Goal: Information Seeking & Learning: Find specific fact

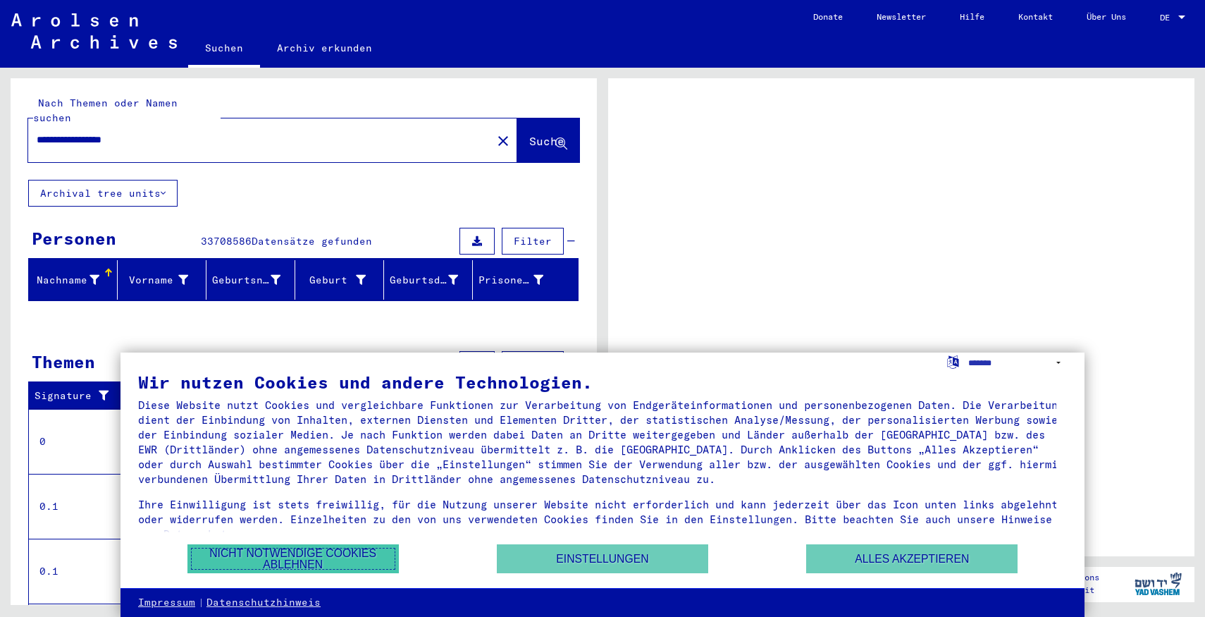
click at [359, 549] on button "Nicht notwendige Cookies ablehnen" at bounding box center [292, 558] width 211 height 29
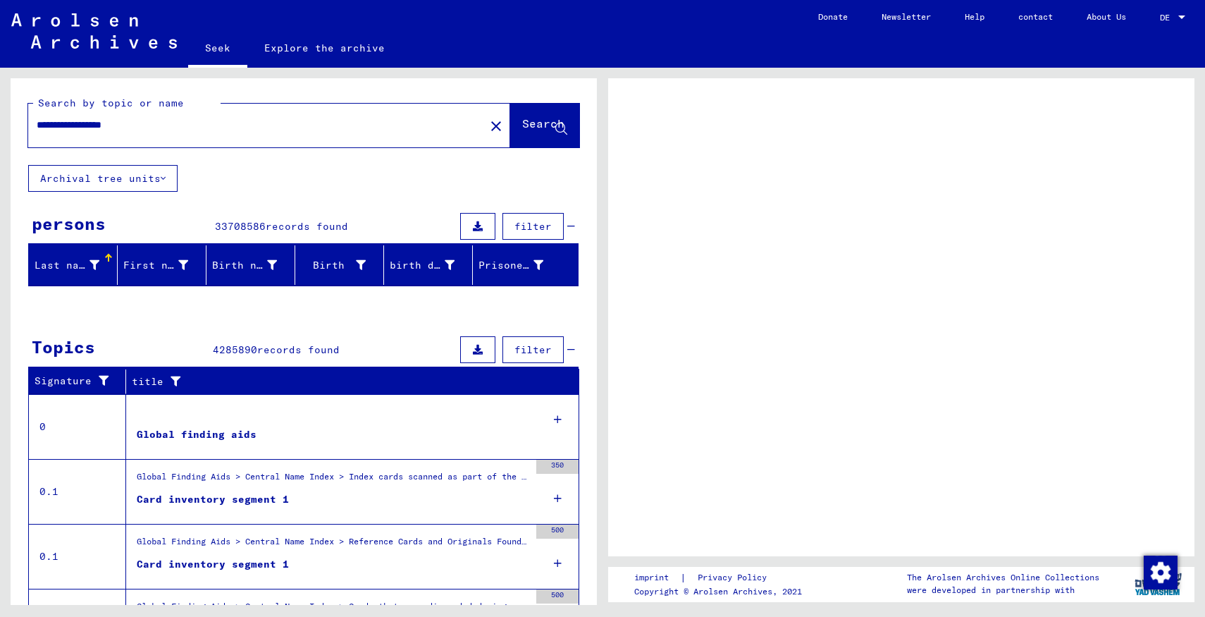
click at [424, 200] on div "**********" at bounding box center [304, 424] width 586 height 693
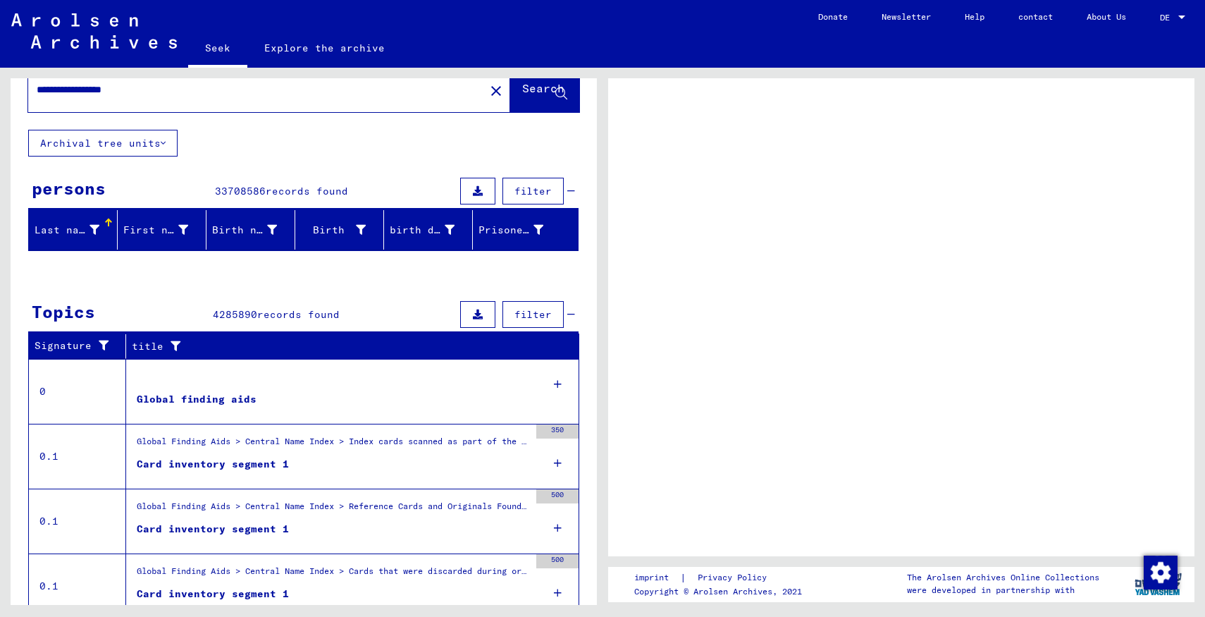
scroll to position [40, 0]
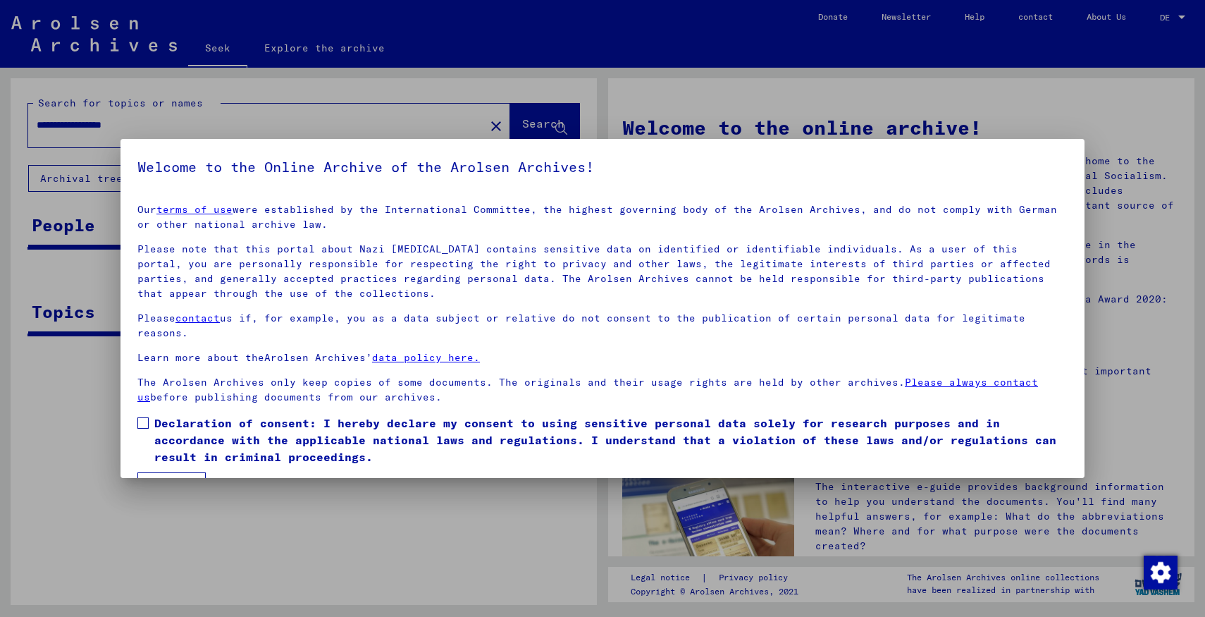
scroll to position [37, 0]
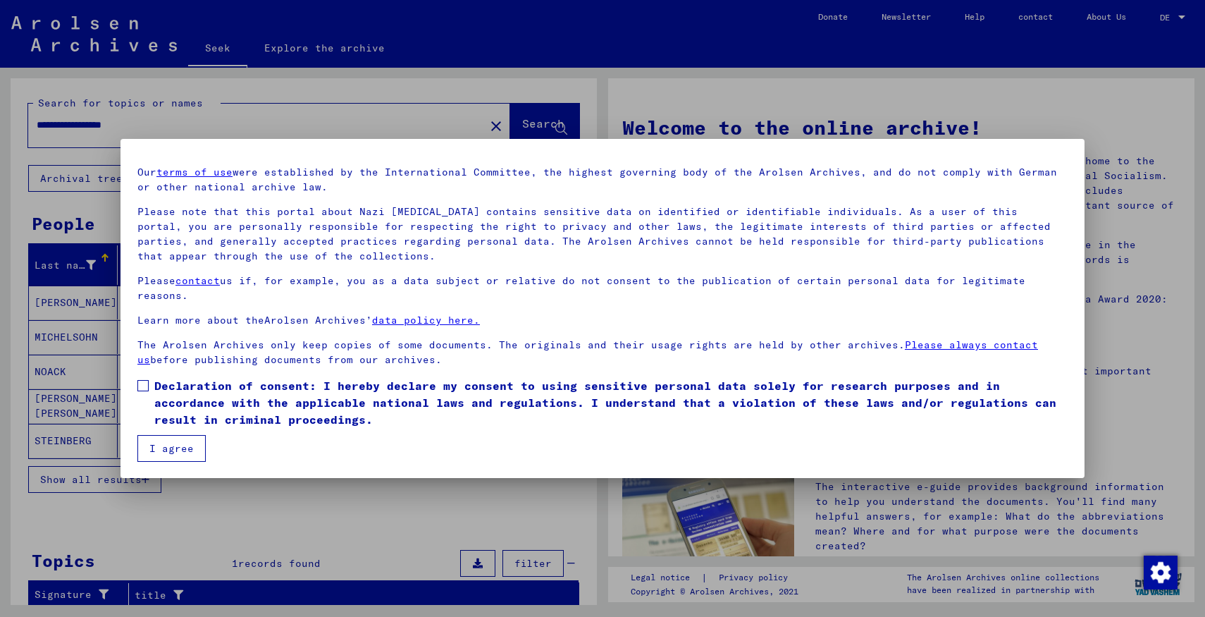
click at [142, 388] on span at bounding box center [142, 385] width 11 height 11
click at [161, 444] on font "I agree" at bounding box center [171, 448] width 44 height 13
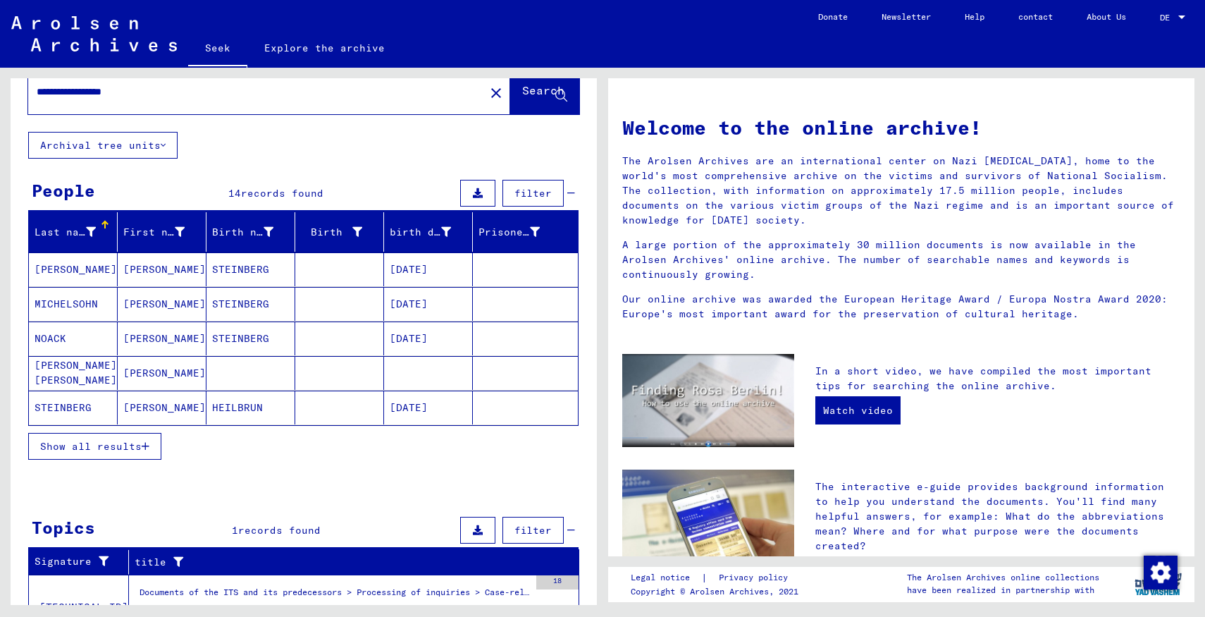
scroll to position [66, 0]
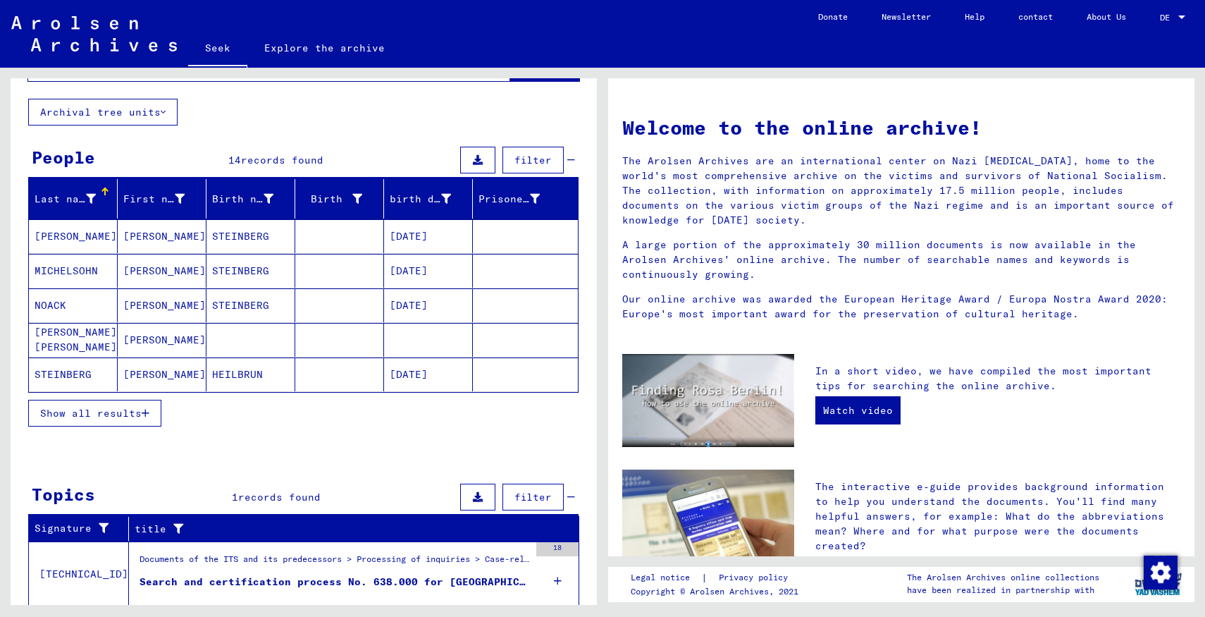
click at [175, 391] on mat-table "Last name First name Birth name Birth birth date Prisoner # [PERSON_NAME] [PERS…" at bounding box center [303, 286] width 550 height 214
click at [175, 381] on mat-cell "[PERSON_NAME]" at bounding box center [162, 374] width 89 height 34
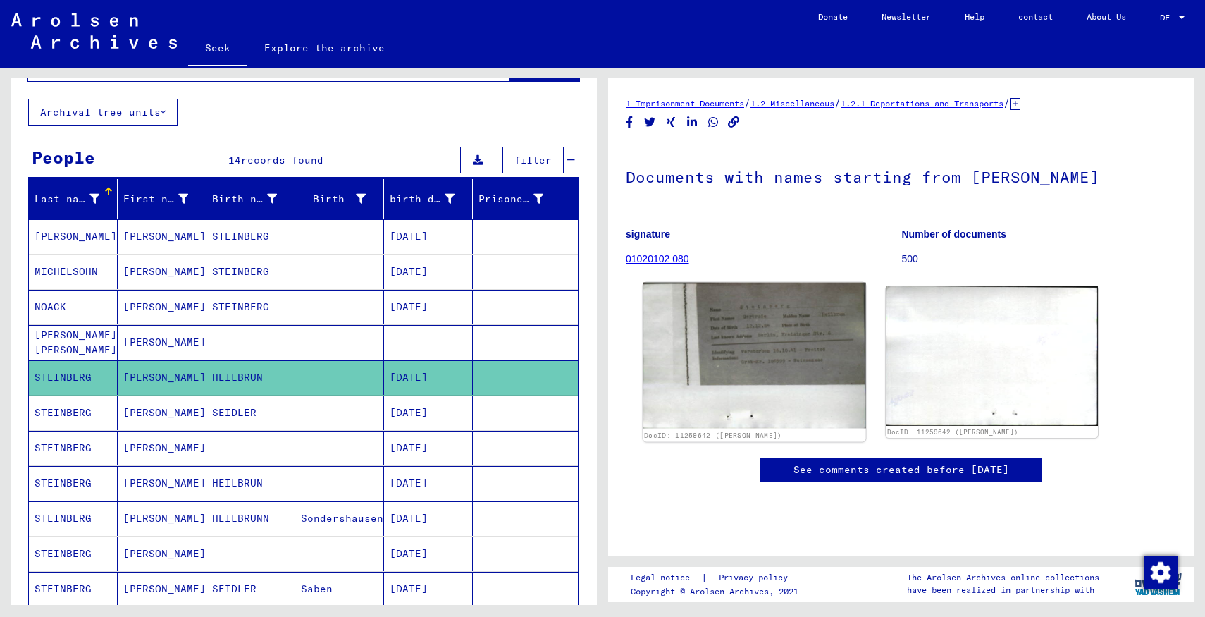
scroll to position [6, 0]
click at [741, 326] on img at bounding box center [754, 356] width 223 height 146
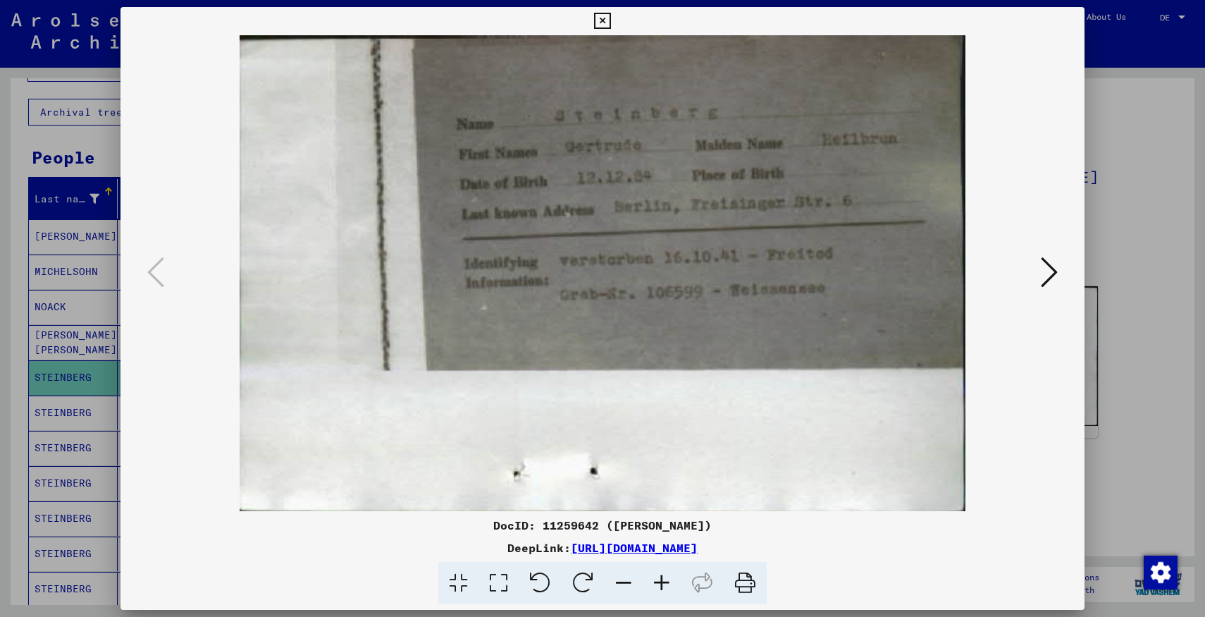
click at [1151, 362] on div at bounding box center [602, 308] width 1205 height 617
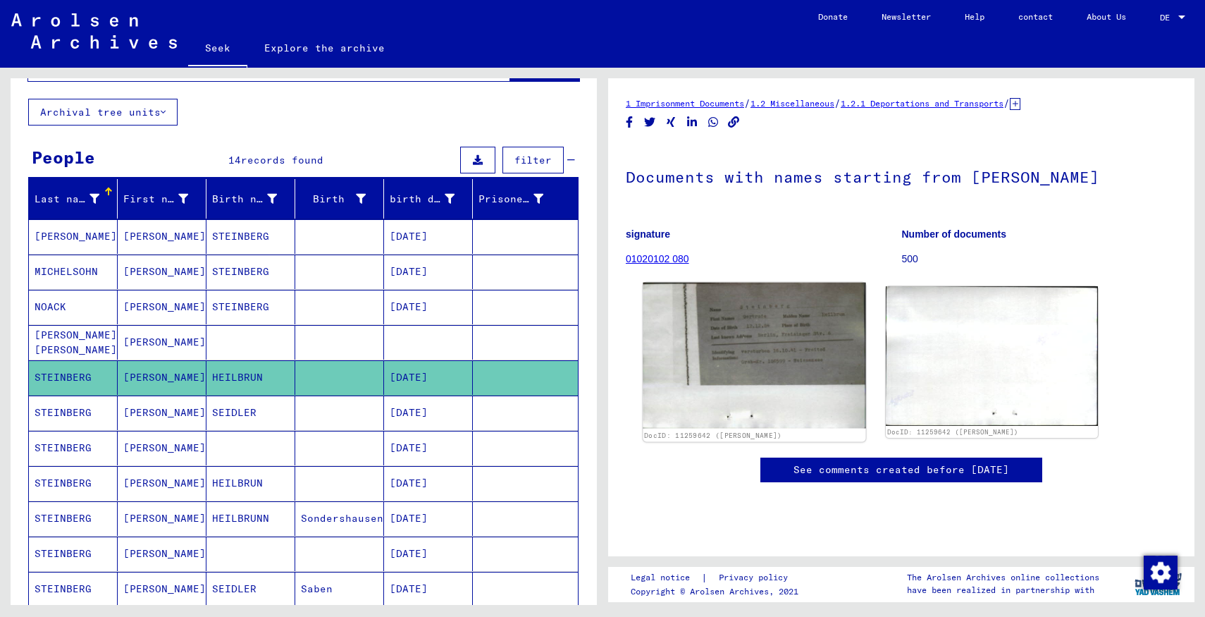
click at [726, 385] on img at bounding box center [754, 356] width 223 height 146
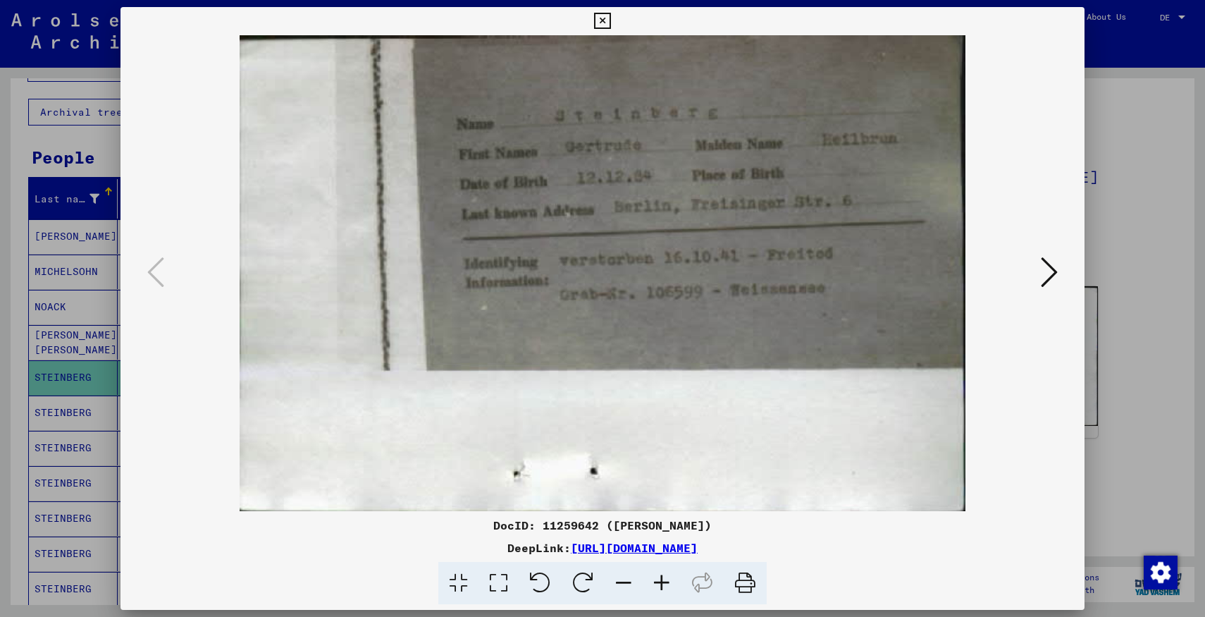
click at [1151, 370] on div at bounding box center [602, 308] width 1205 height 617
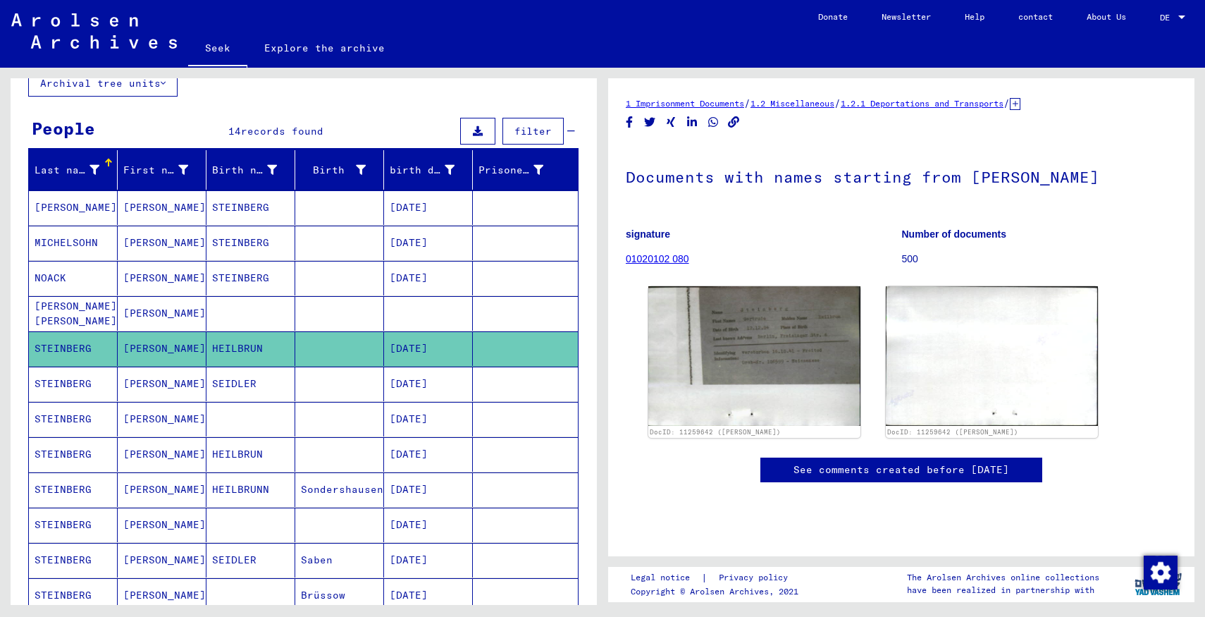
scroll to position [92, 0]
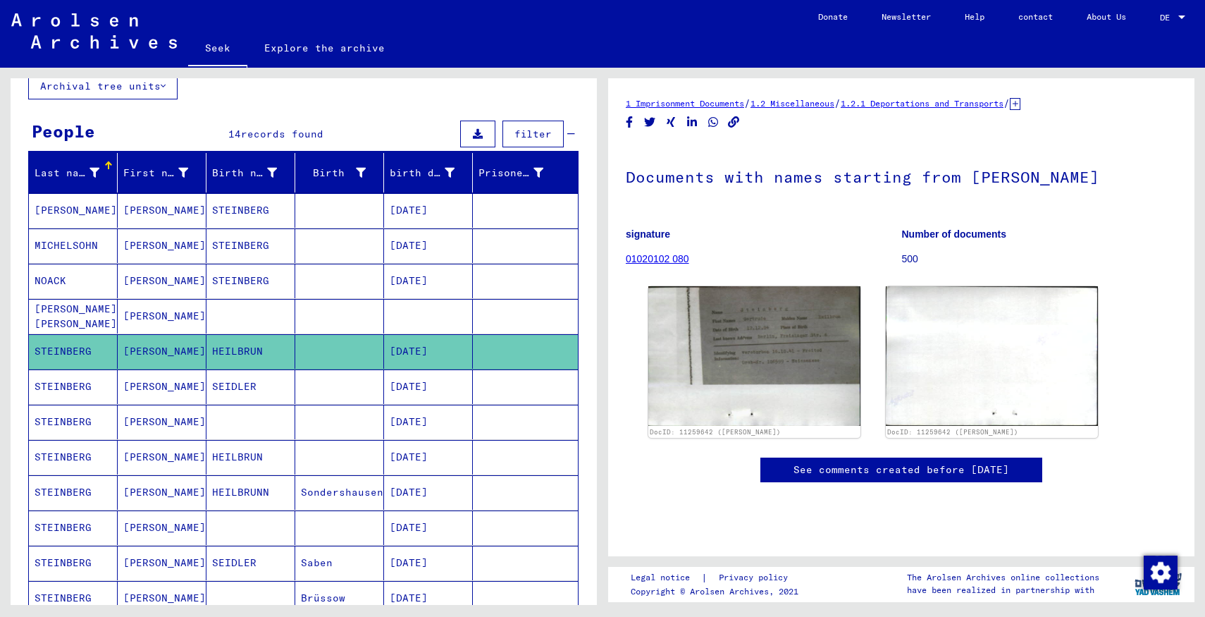
click at [181, 281] on mat-cell "[PERSON_NAME]" at bounding box center [162, 281] width 89 height 35
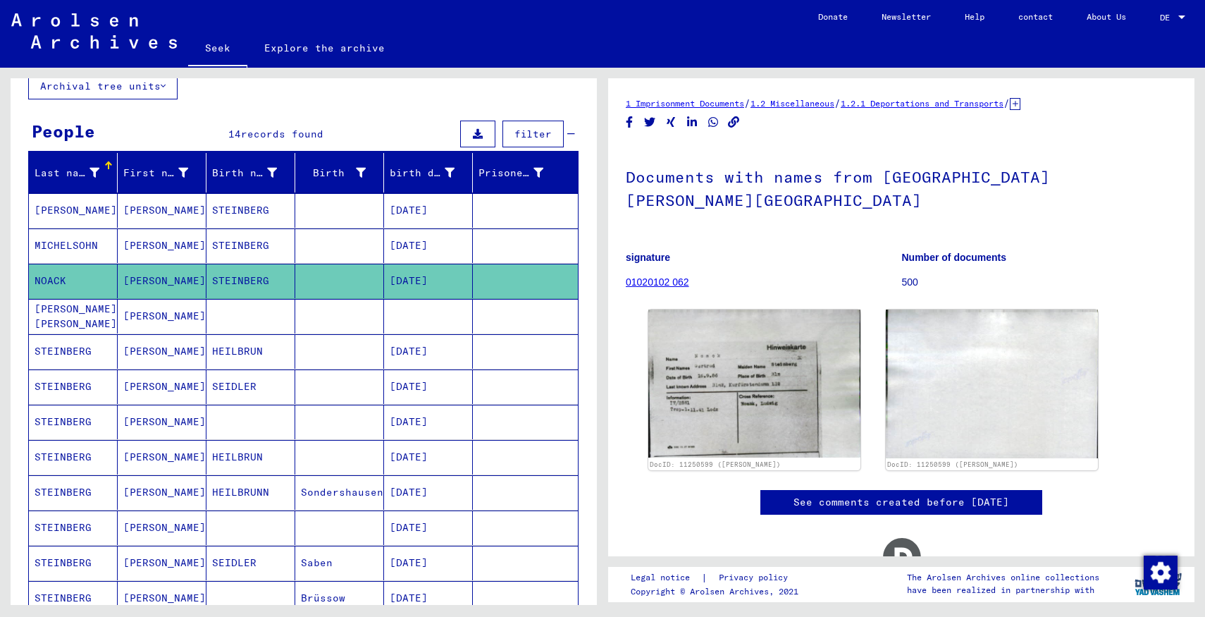
click at [163, 244] on font "[PERSON_NAME]" at bounding box center [164, 245] width 82 height 13
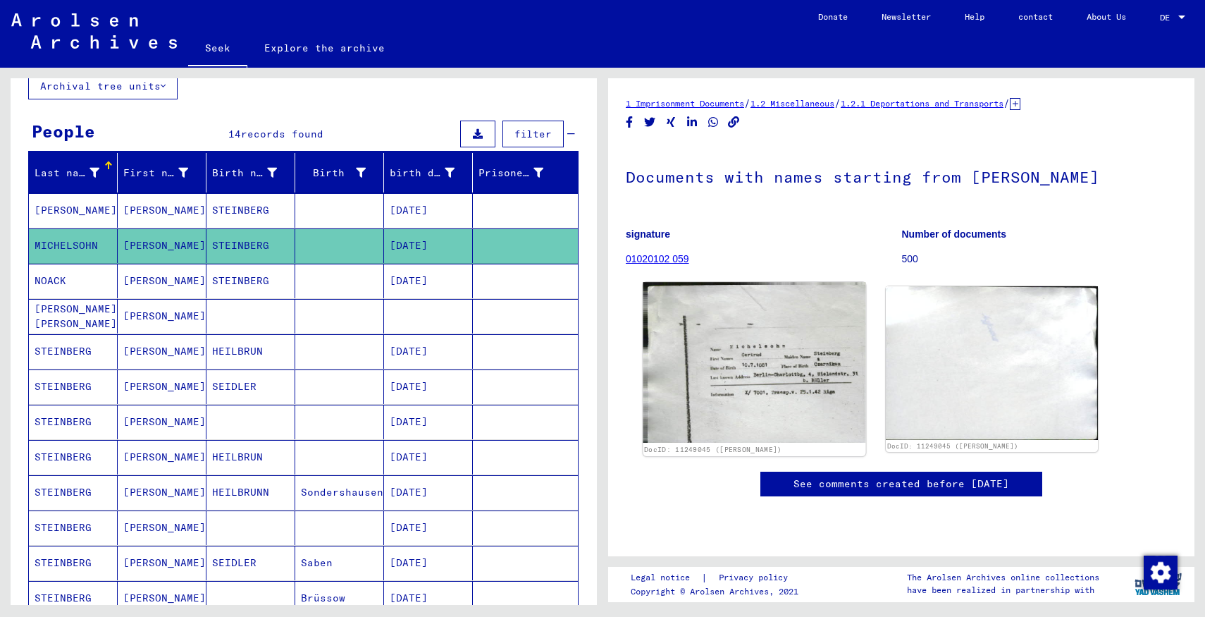
click at [700, 388] on img at bounding box center [754, 362] width 223 height 161
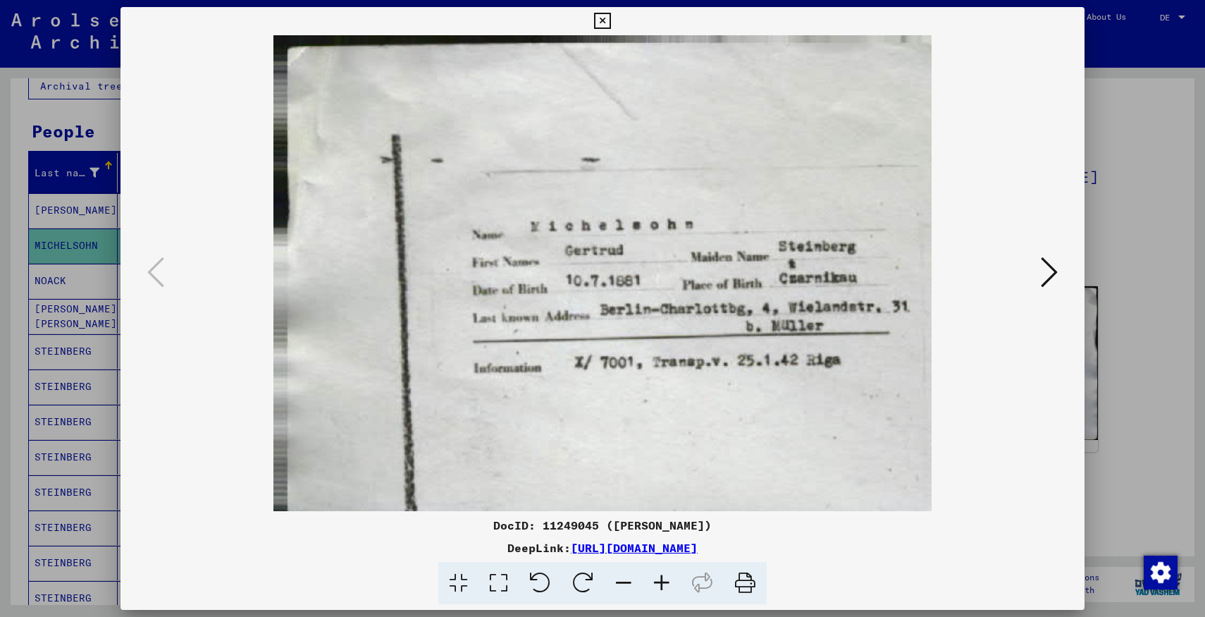
click at [1120, 419] on div at bounding box center [602, 308] width 1205 height 617
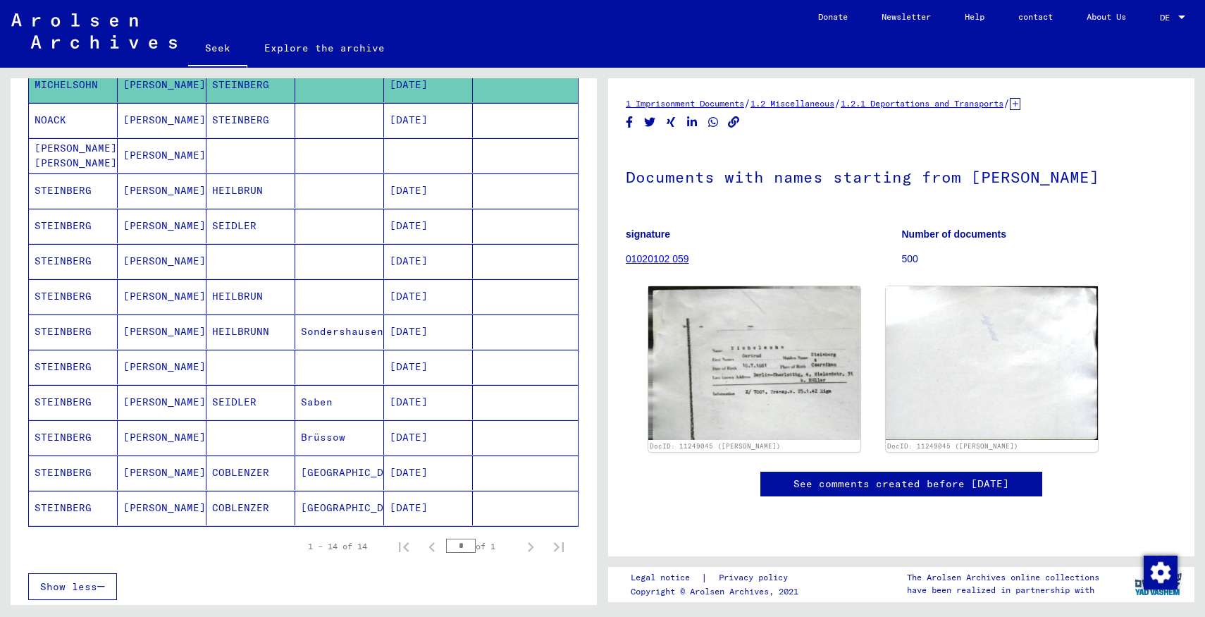
scroll to position [257, 0]
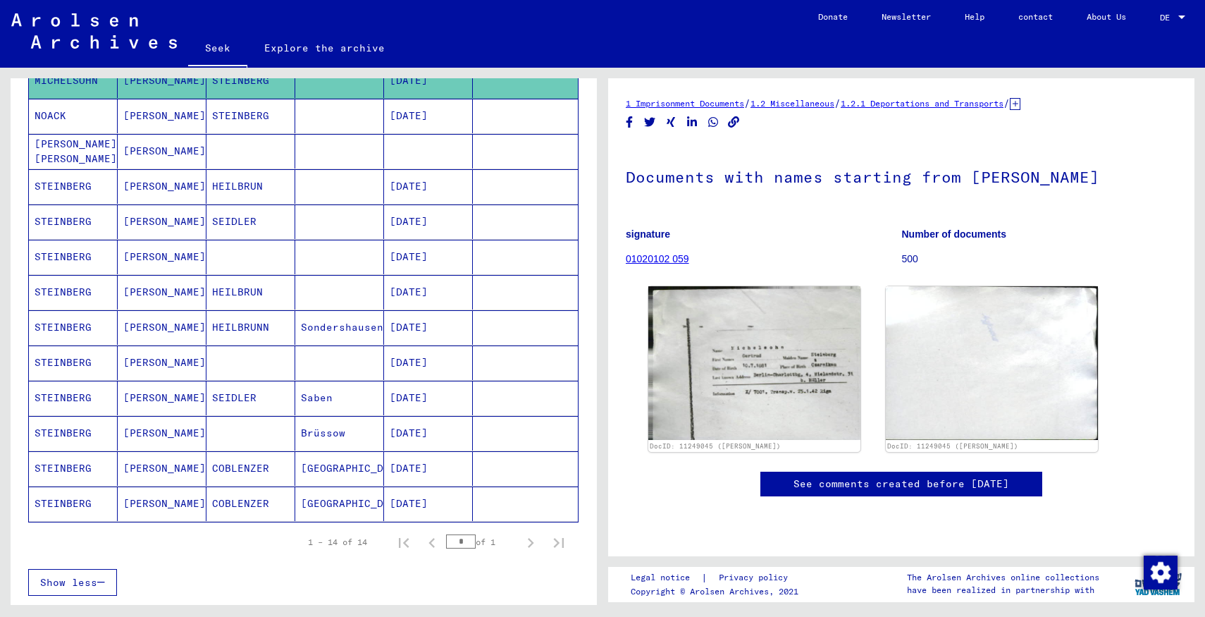
click at [223, 498] on font "COBLENZER" at bounding box center [240, 503] width 57 height 13
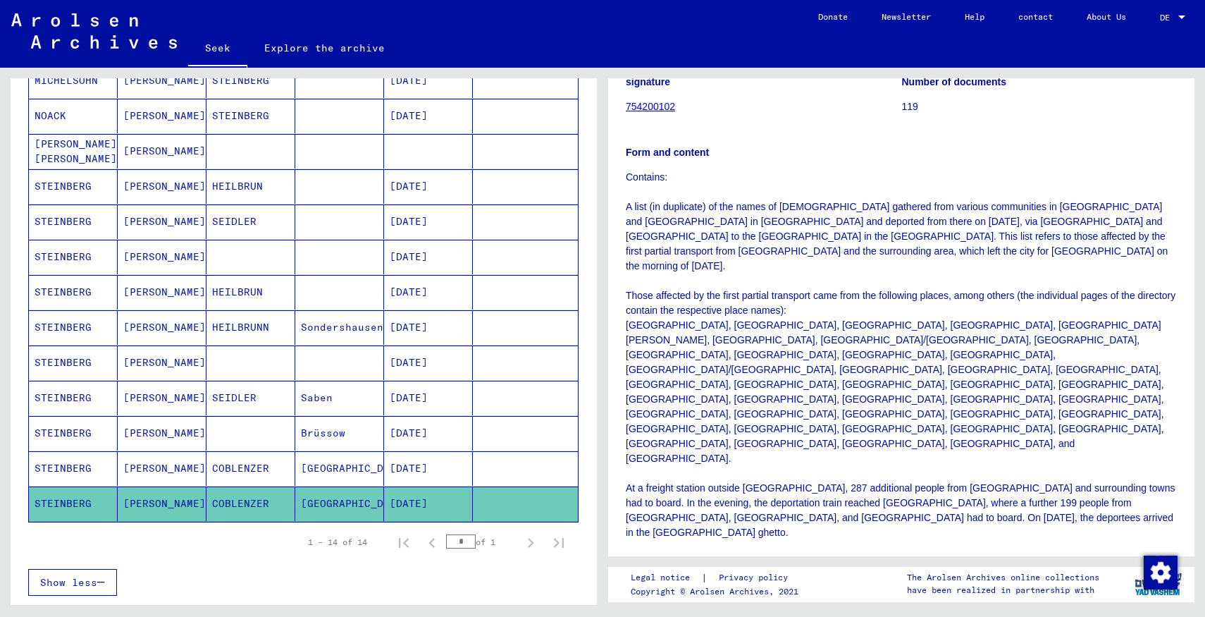
scroll to position [433, 0]
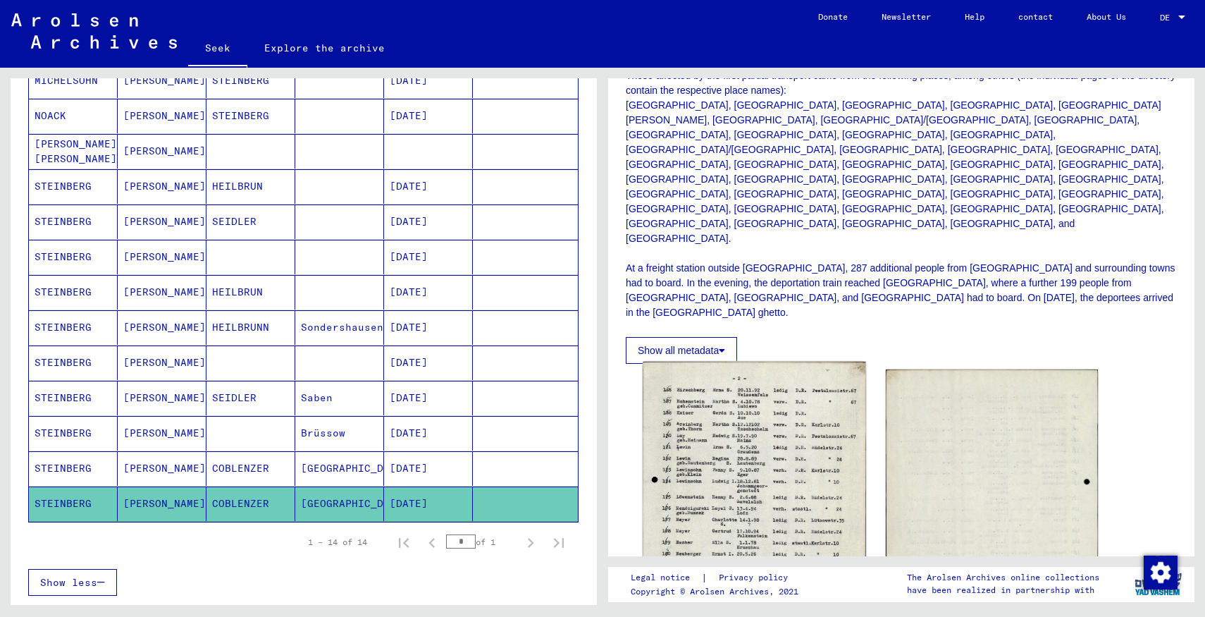
click at [696, 362] on img at bounding box center [754, 520] width 223 height 316
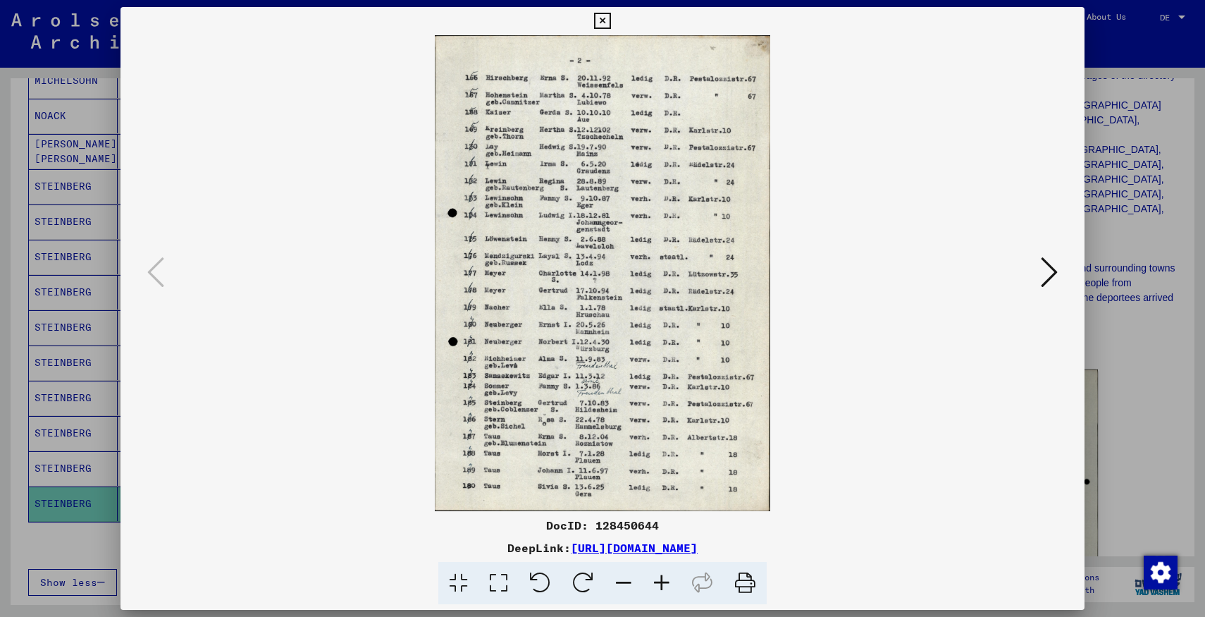
click at [1159, 390] on div at bounding box center [602, 308] width 1205 height 617
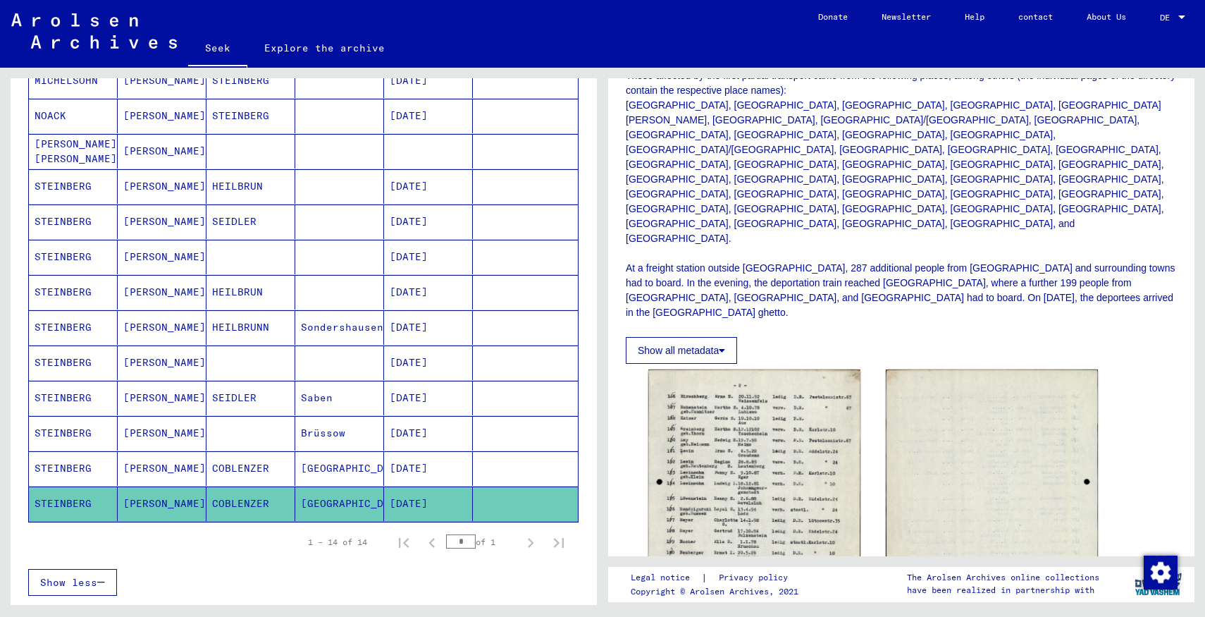
click at [220, 467] on font "COBLENZER" at bounding box center [240, 468] width 57 height 13
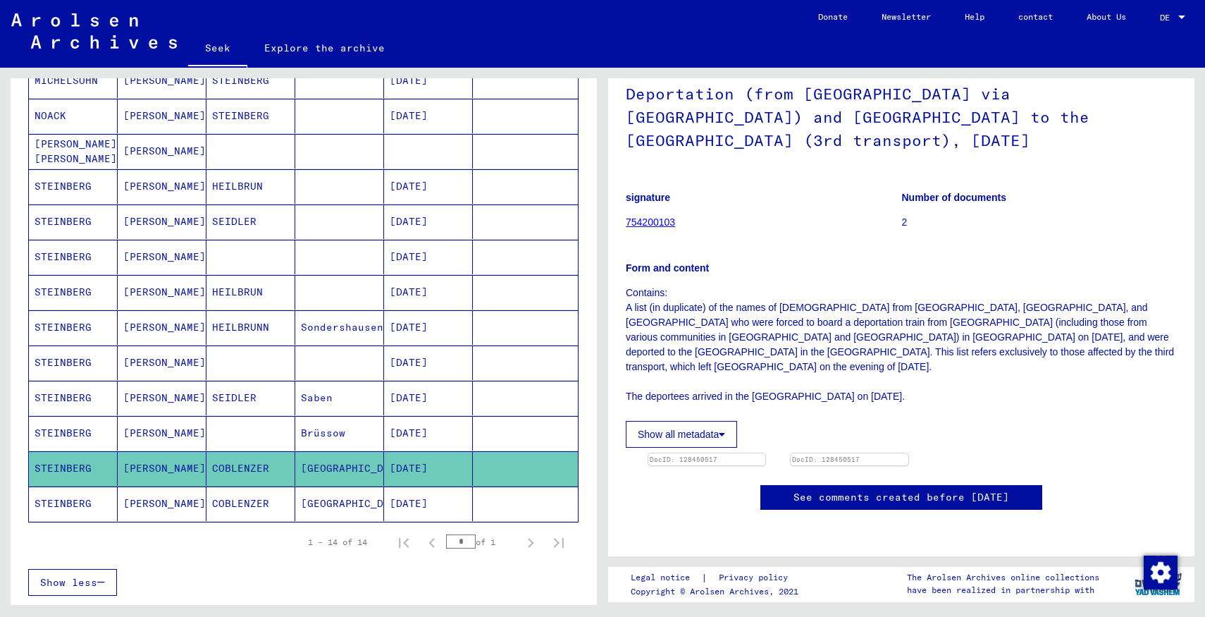
scroll to position [283, 0]
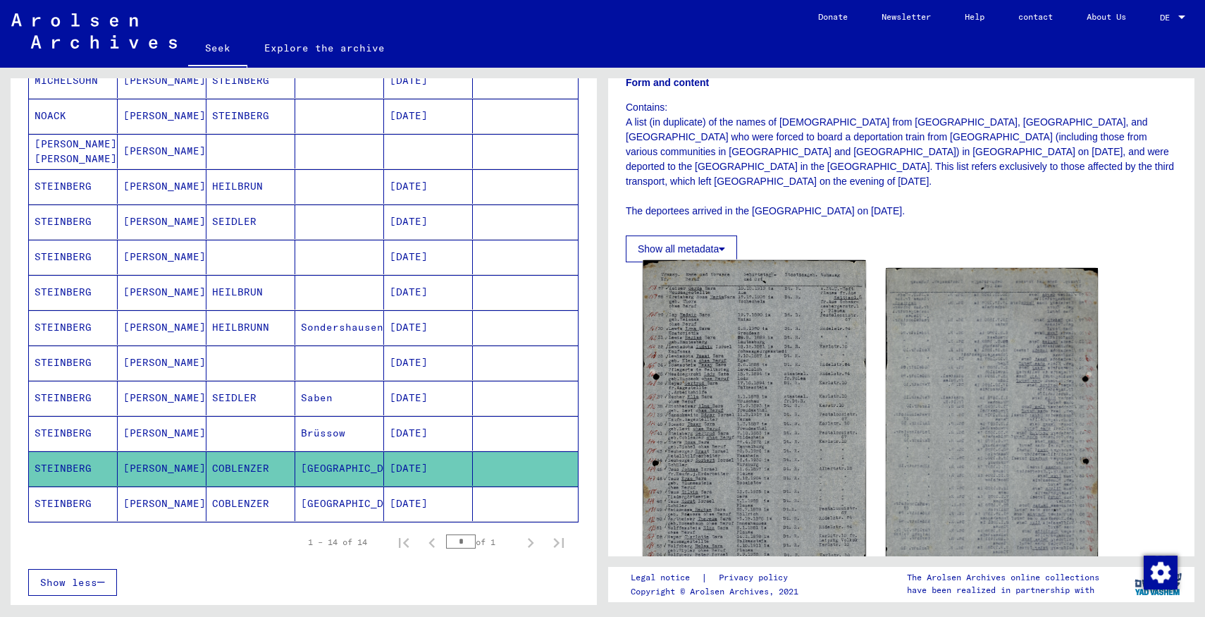
click at [805, 314] on img at bounding box center [754, 418] width 223 height 317
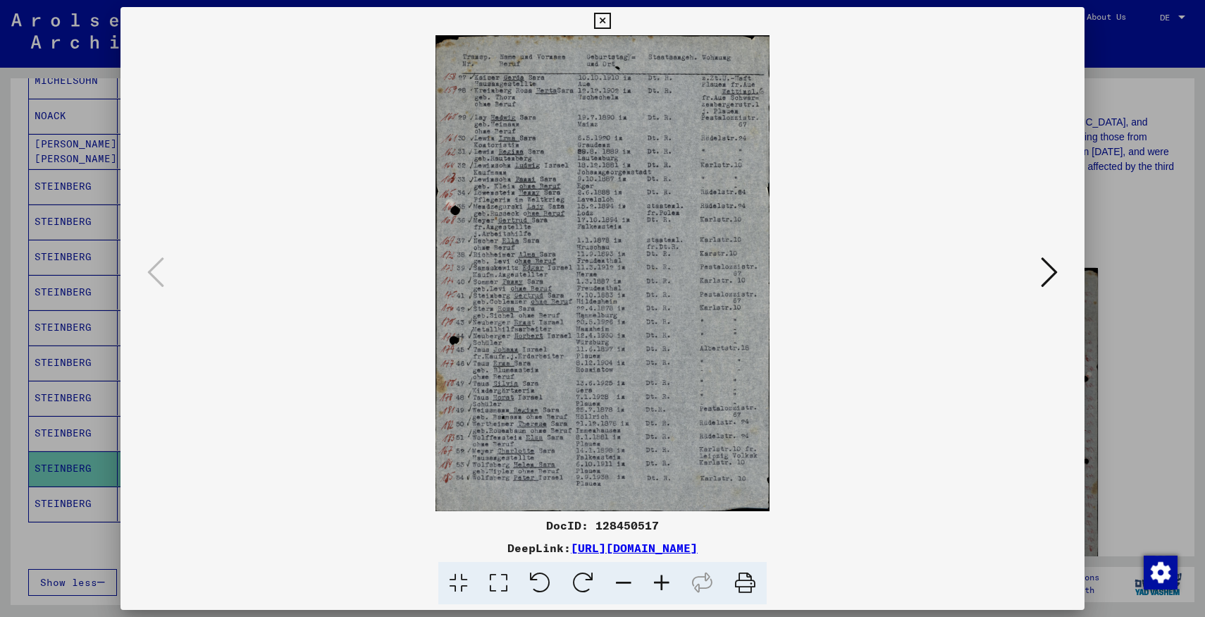
click at [1144, 386] on div at bounding box center [602, 308] width 1205 height 617
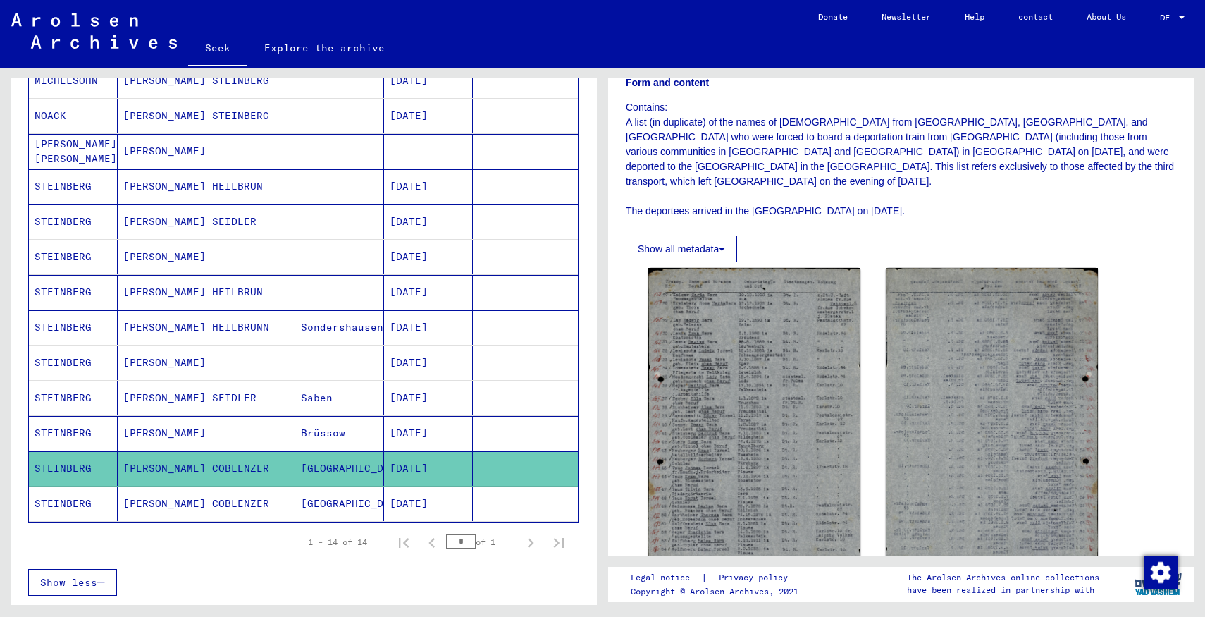
scroll to position [0, 0]
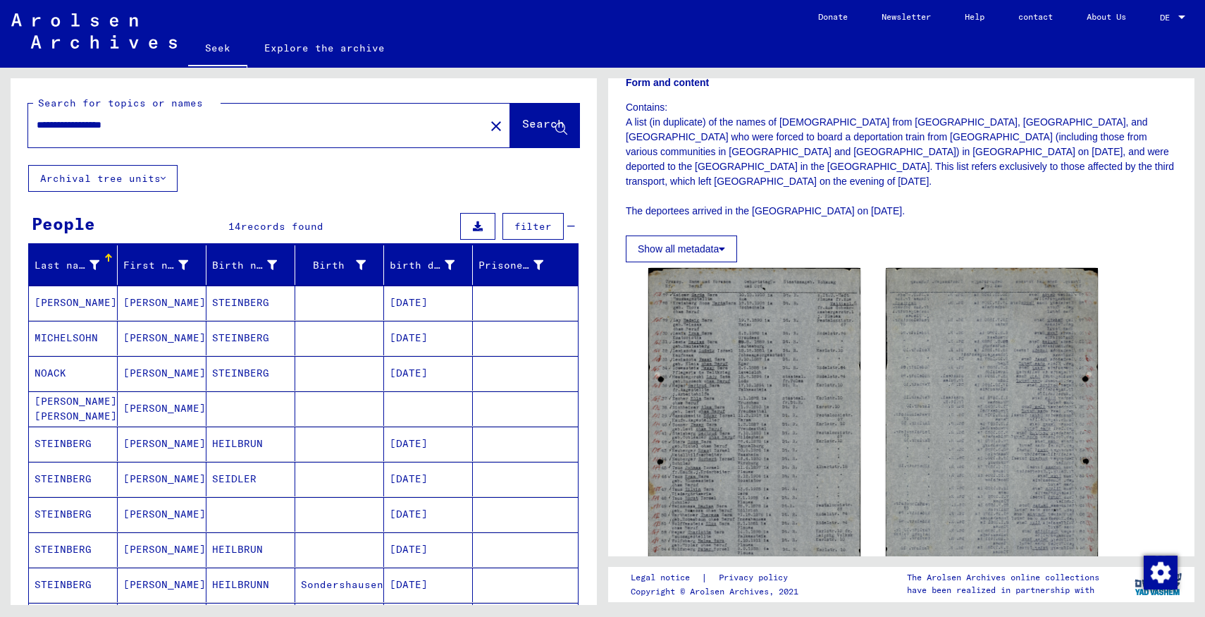
click at [272, 126] on input "**********" at bounding box center [257, 125] width 440 height 15
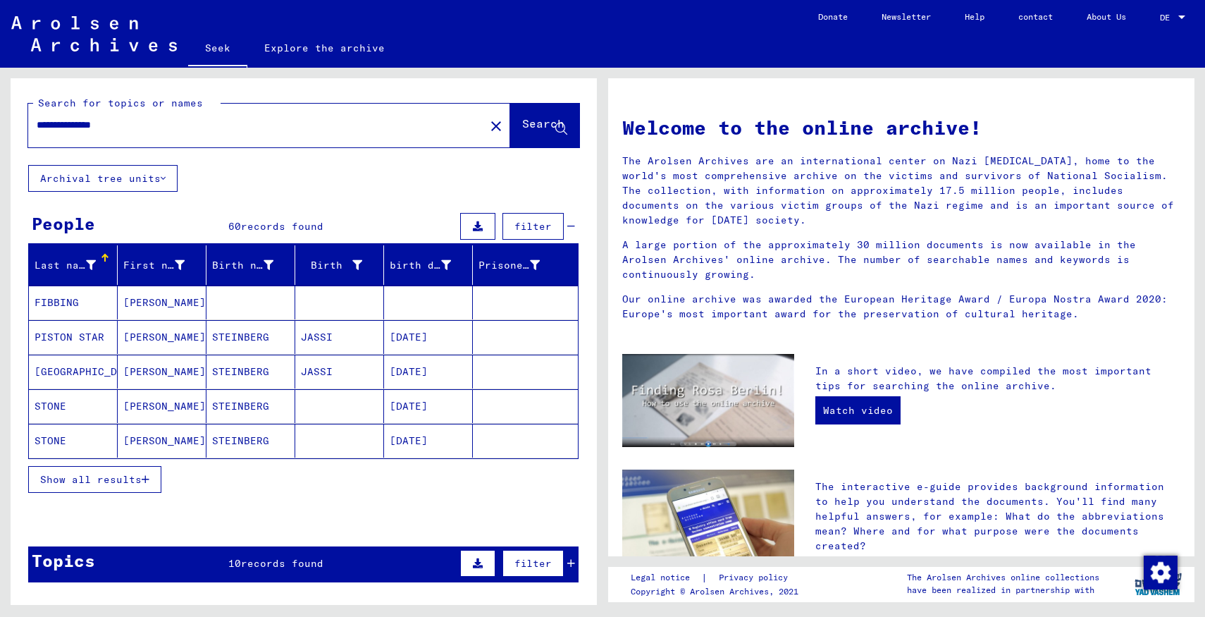
scroll to position [17, 0]
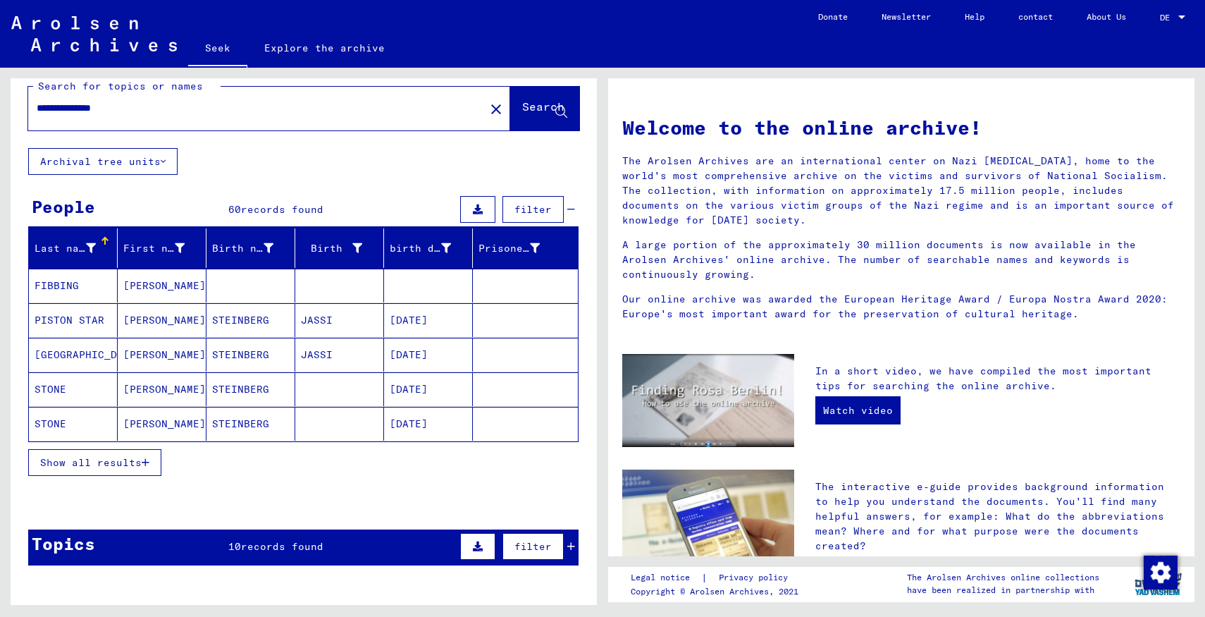
click at [248, 426] on font "STEINBERG" at bounding box center [240, 423] width 57 height 13
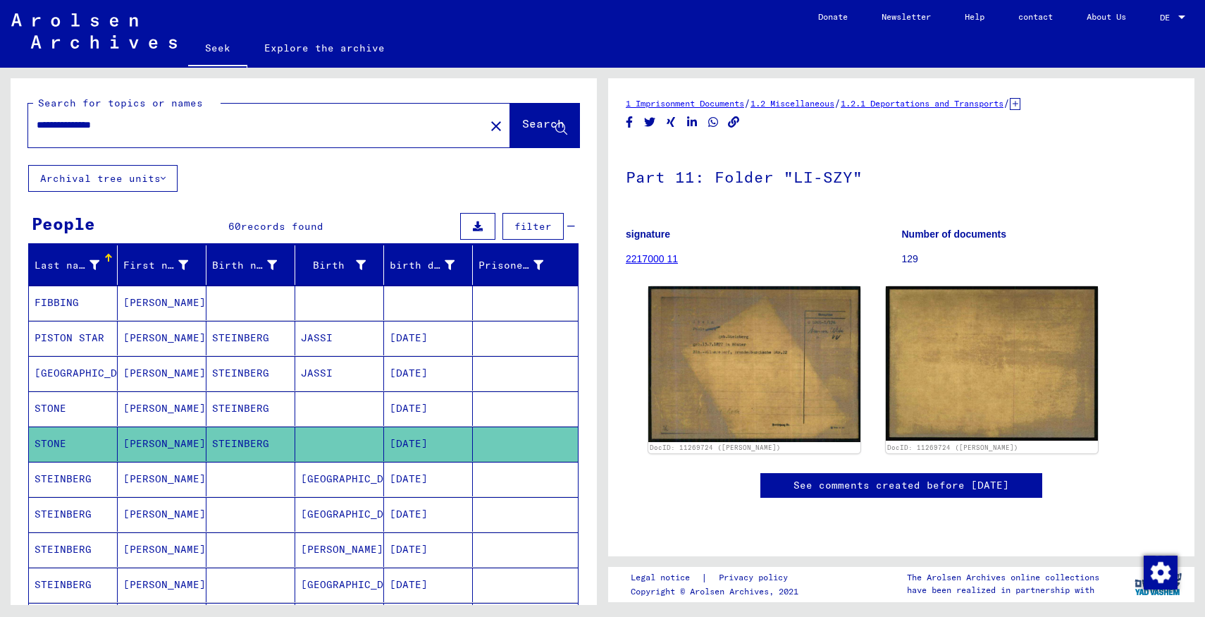
click at [128, 129] on input "**********" at bounding box center [257, 125] width 440 height 15
type input "**********"
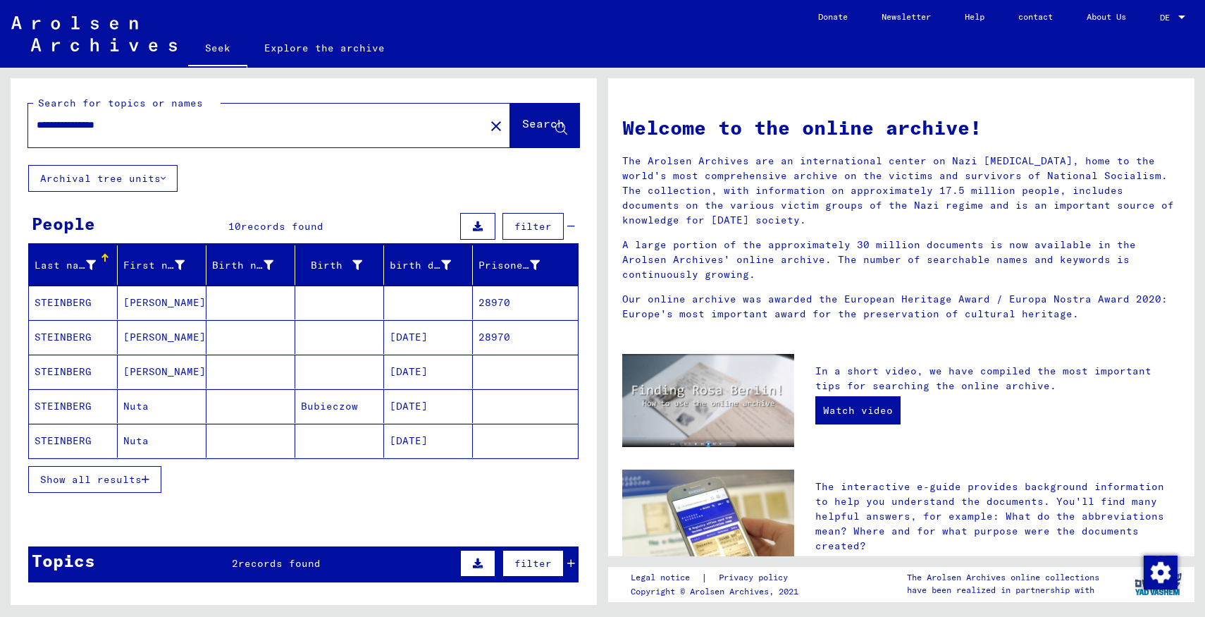
click at [181, 327] on mat-cell "[PERSON_NAME]" at bounding box center [162, 337] width 89 height 34
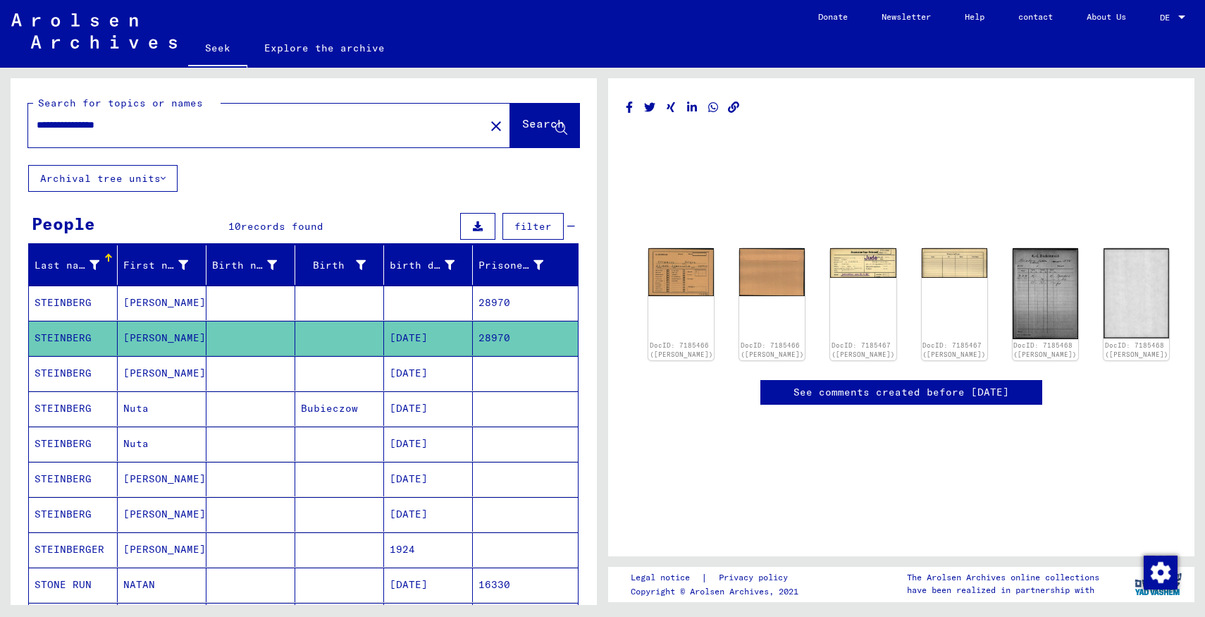
click at [709, 323] on div "DocID: 7185466 ([PERSON_NAME]) DocID: 7185466 ([PERSON_NAME]) DocID: 7185467 ([…" at bounding box center [901, 265] width 551 height 338
click at [684, 290] on img at bounding box center [681, 270] width 69 height 50
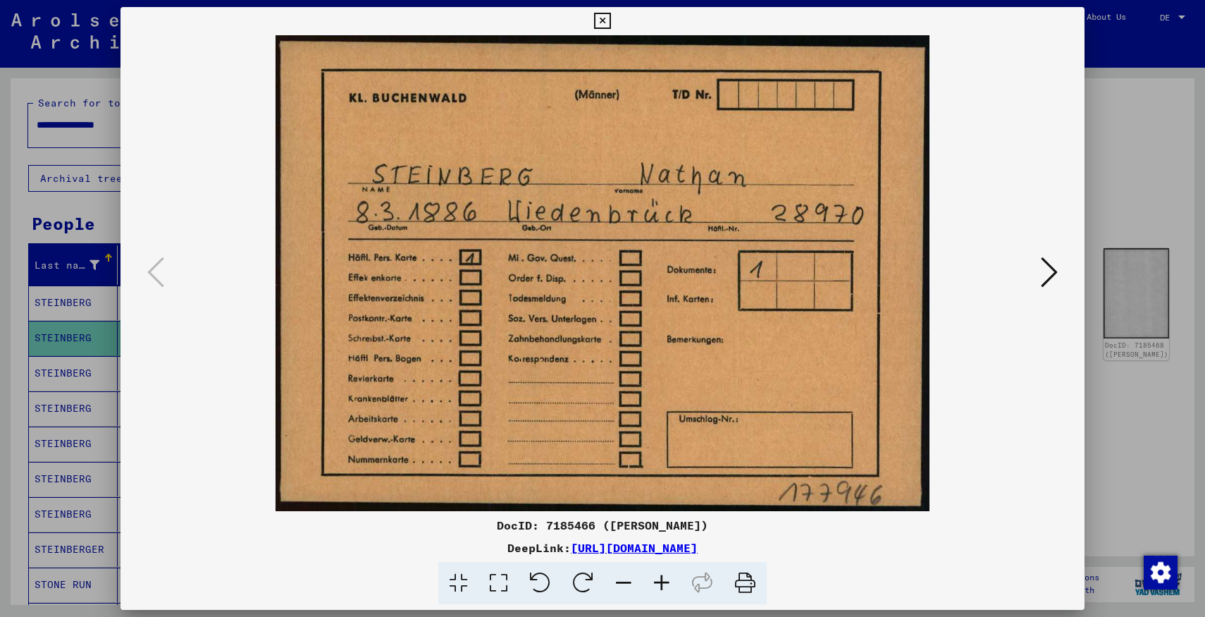
click at [1106, 156] on div at bounding box center [602, 308] width 1205 height 617
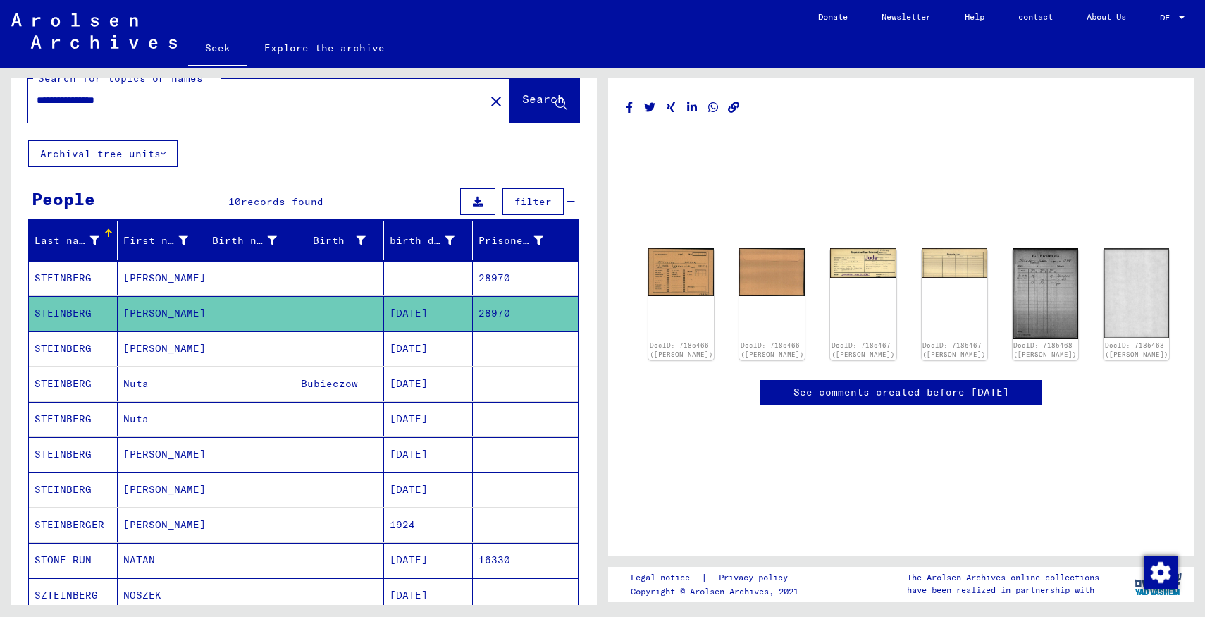
scroll to position [25, 0]
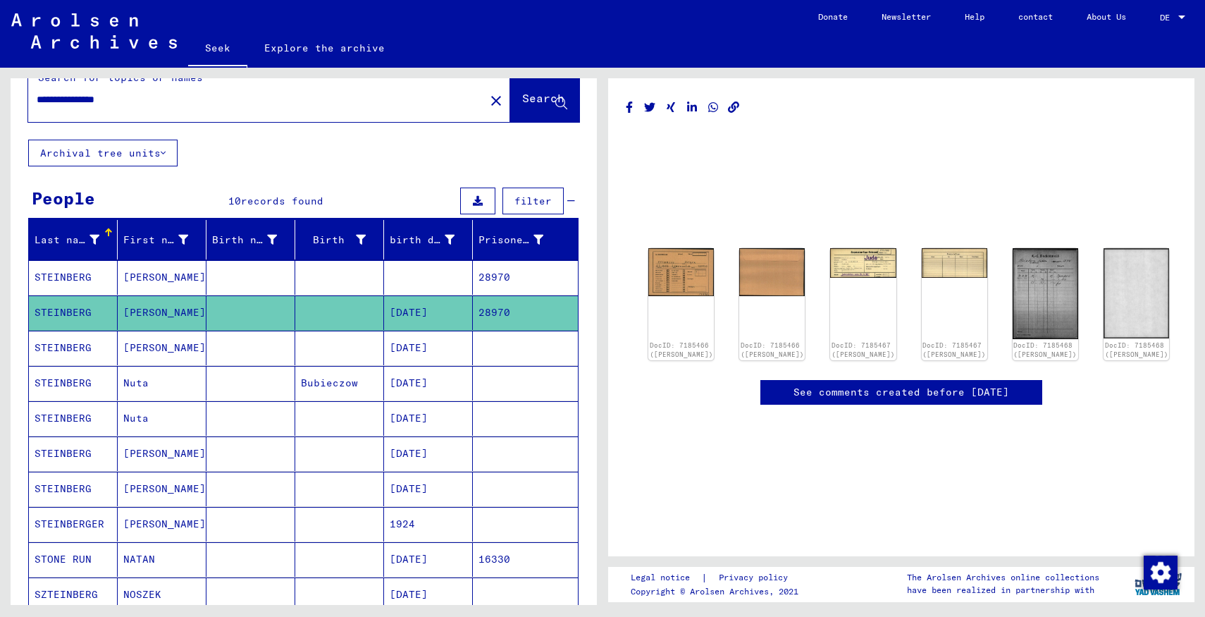
click at [264, 346] on mat-cell at bounding box center [250, 348] width 89 height 35
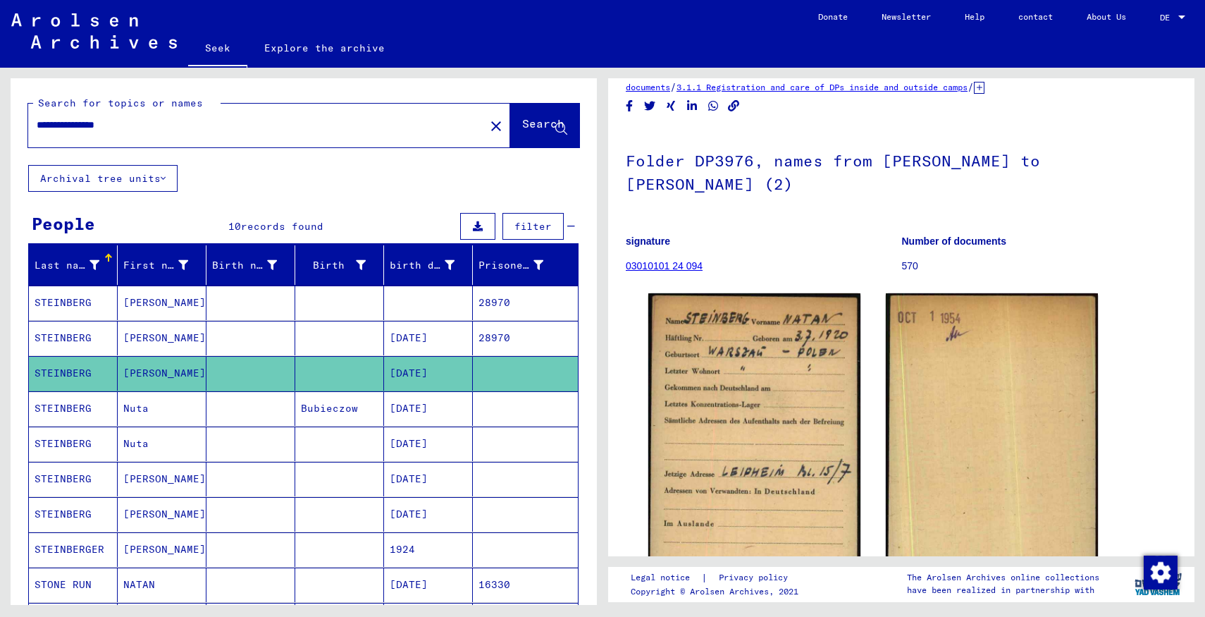
click at [187, 129] on input "**********" at bounding box center [257, 125] width 440 height 15
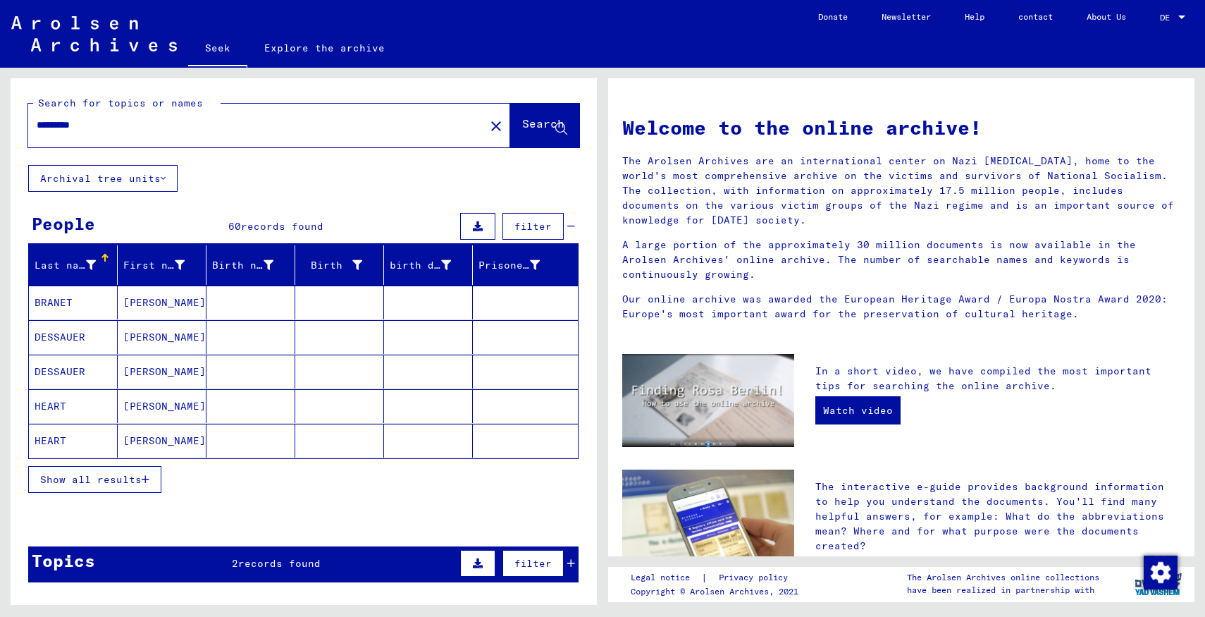
scroll to position [121, 0]
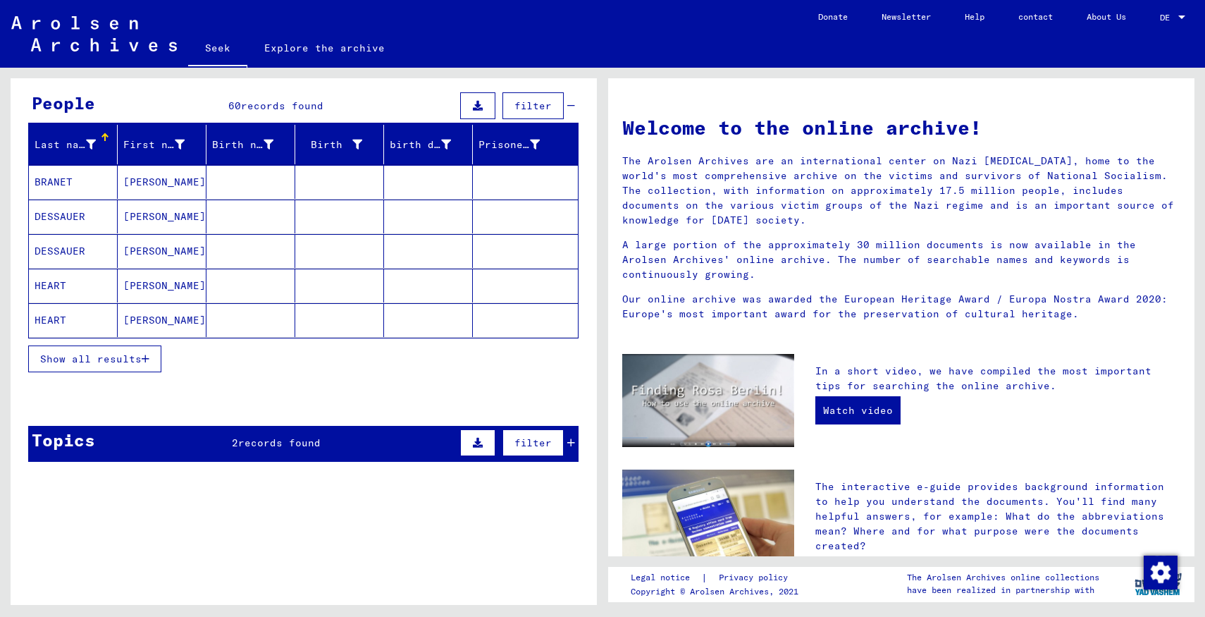
click at [123, 344] on div "Show all results" at bounding box center [303, 358] width 550 height 41
click at [122, 364] on button "Show all results" at bounding box center [94, 358] width 133 height 27
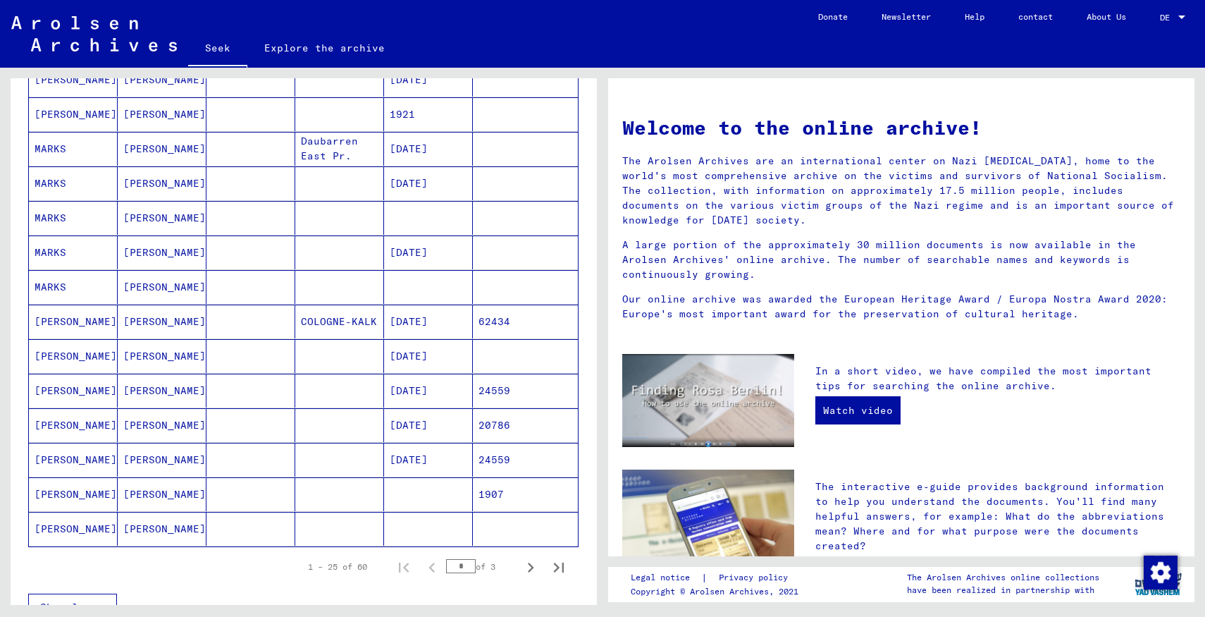
scroll to position [605, 0]
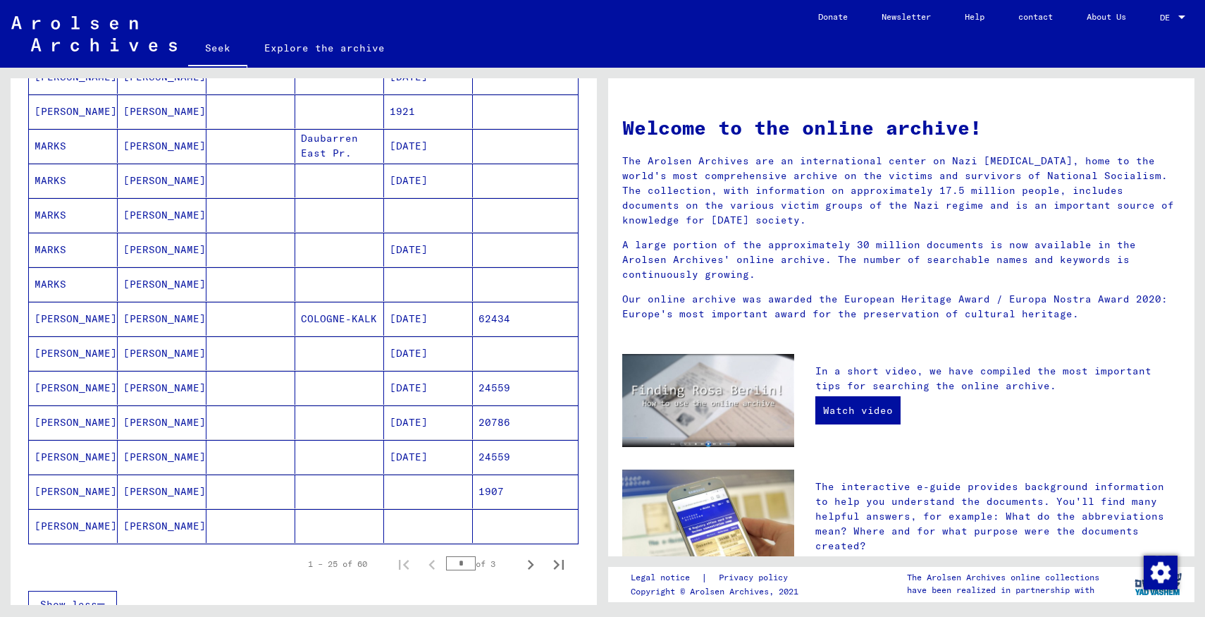
click at [157, 450] on mat-cell "[PERSON_NAME]" at bounding box center [162, 457] width 89 height 34
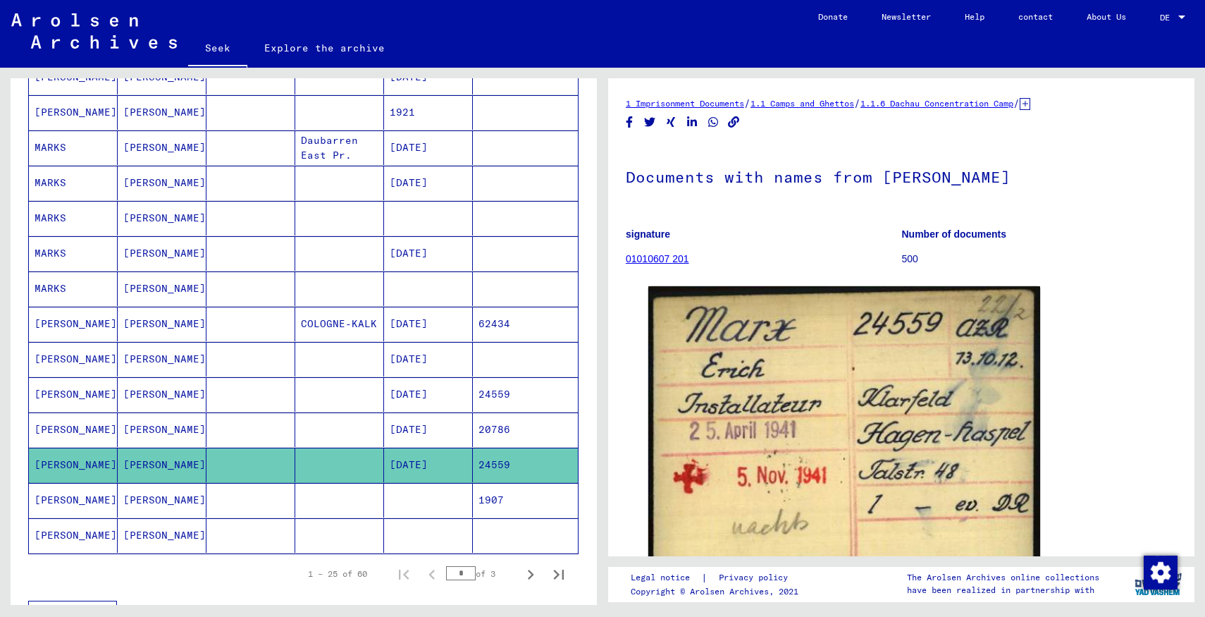
click at [161, 431] on mat-cell "[PERSON_NAME]" at bounding box center [162, 429] width 89 height 35
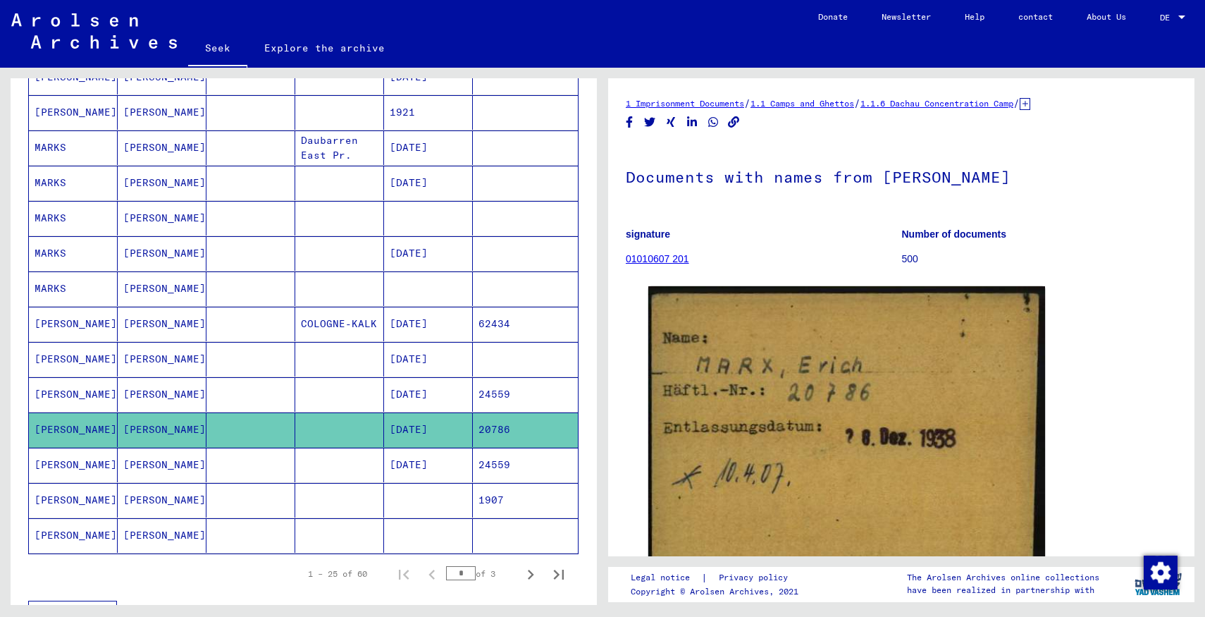
click at [166, 393] on mat-cell "[PERSON_NAME]" at bounding box center [162, 394] width 89 height 35
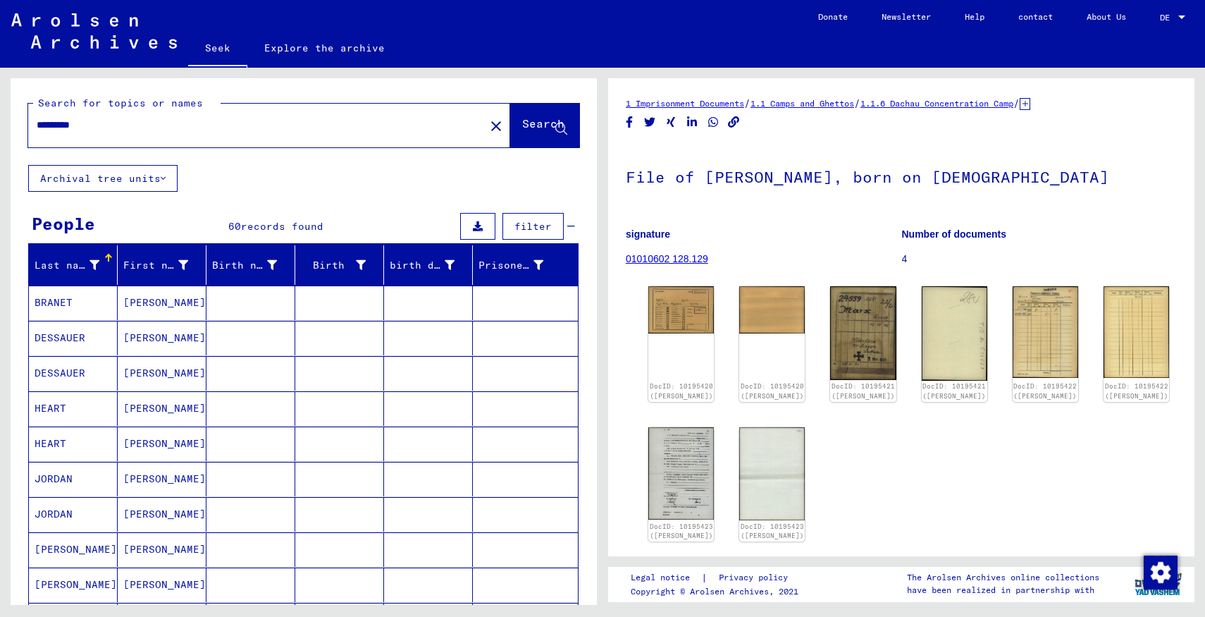
click at [183, 124] on input "*********" at bounding box center [257, 125] width 440 height 15
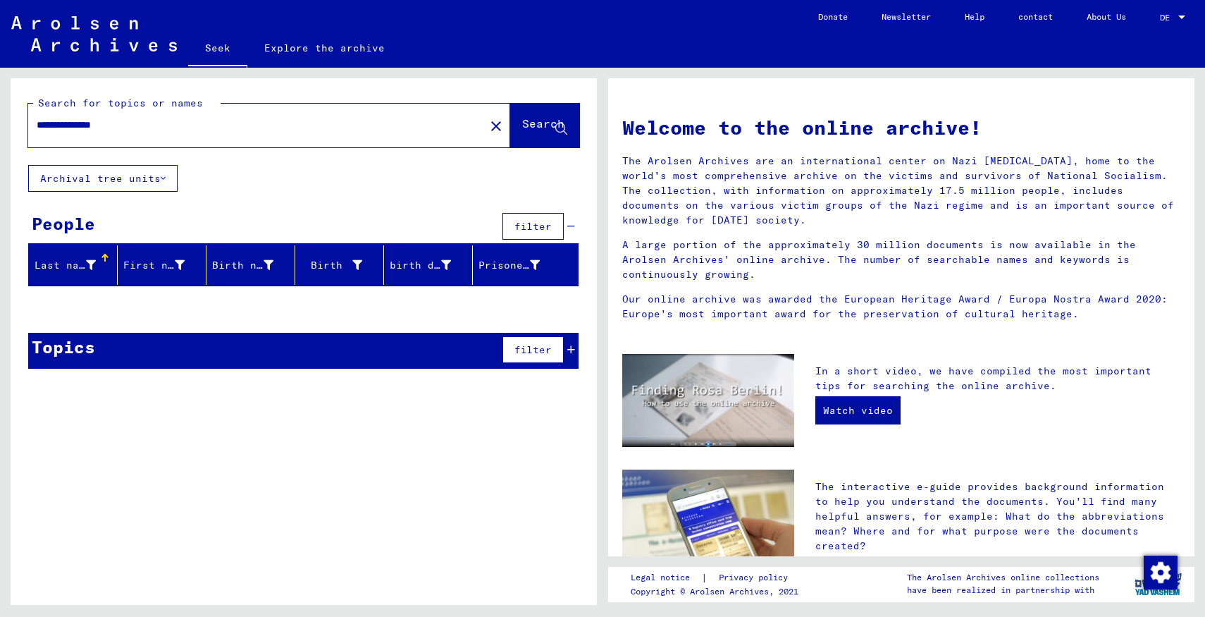
scroll to position [19, 0]
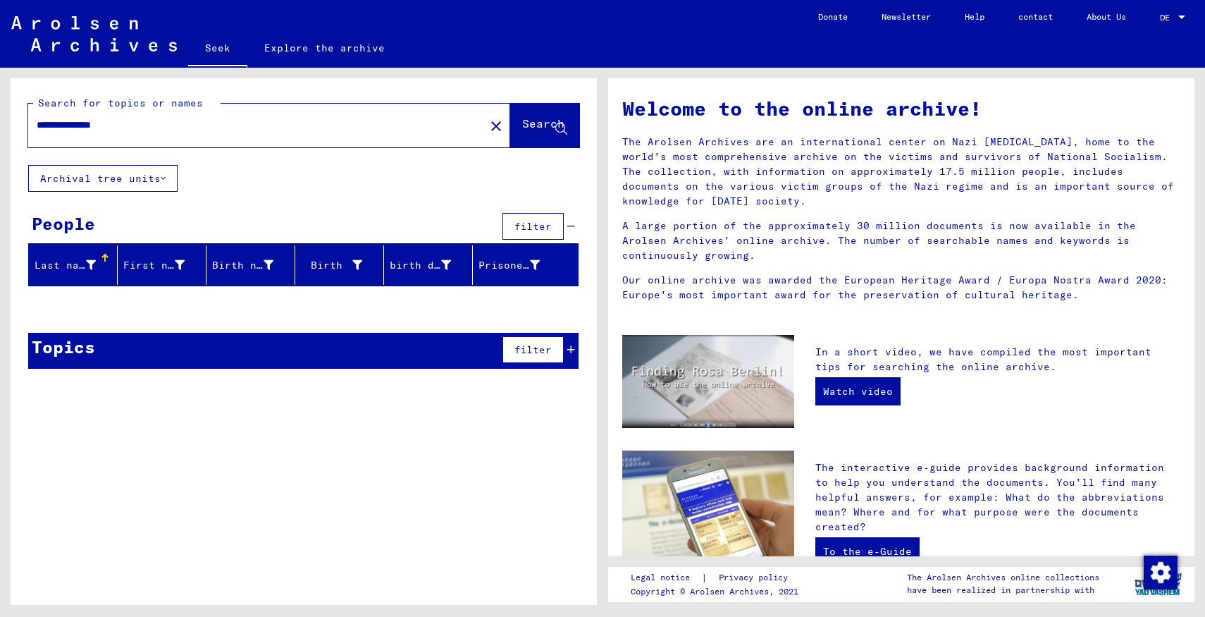
click at [342, 133] on div "**********" at bounding box center [248, 125] width 440 height 32
click at [309, 132] on input "**********" at bounding box center [252, 125] width 431 height 15
click at [82, 118] on input "**********" at bounding box center [252, 125] width 431 height 15
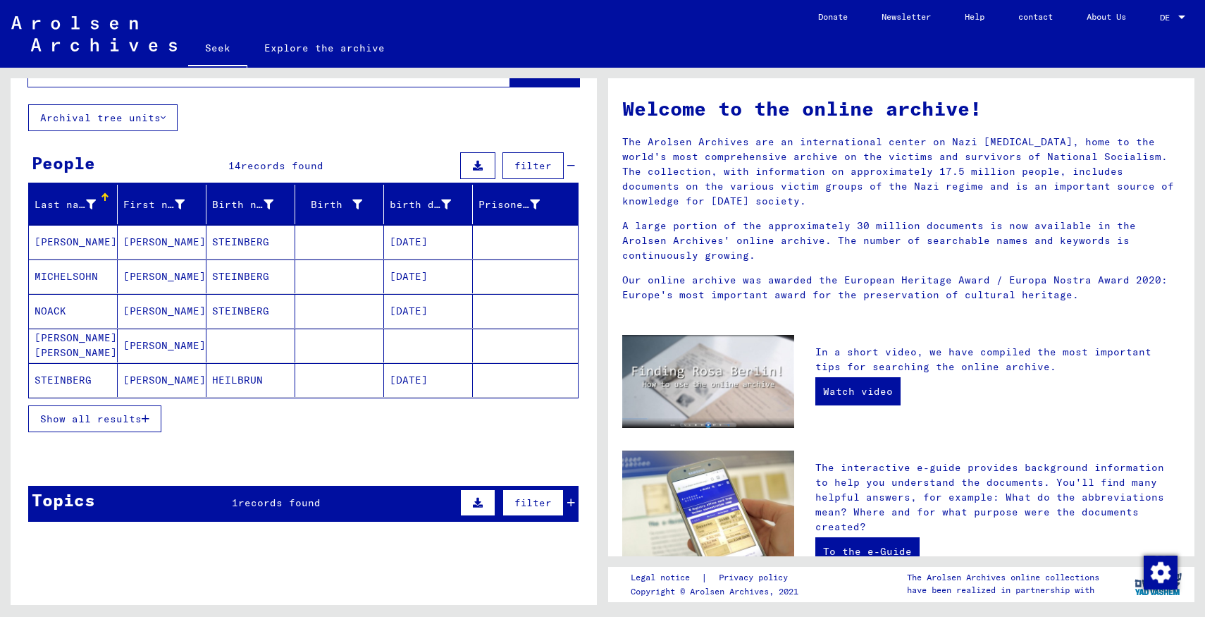
scroll to position [61, 0]
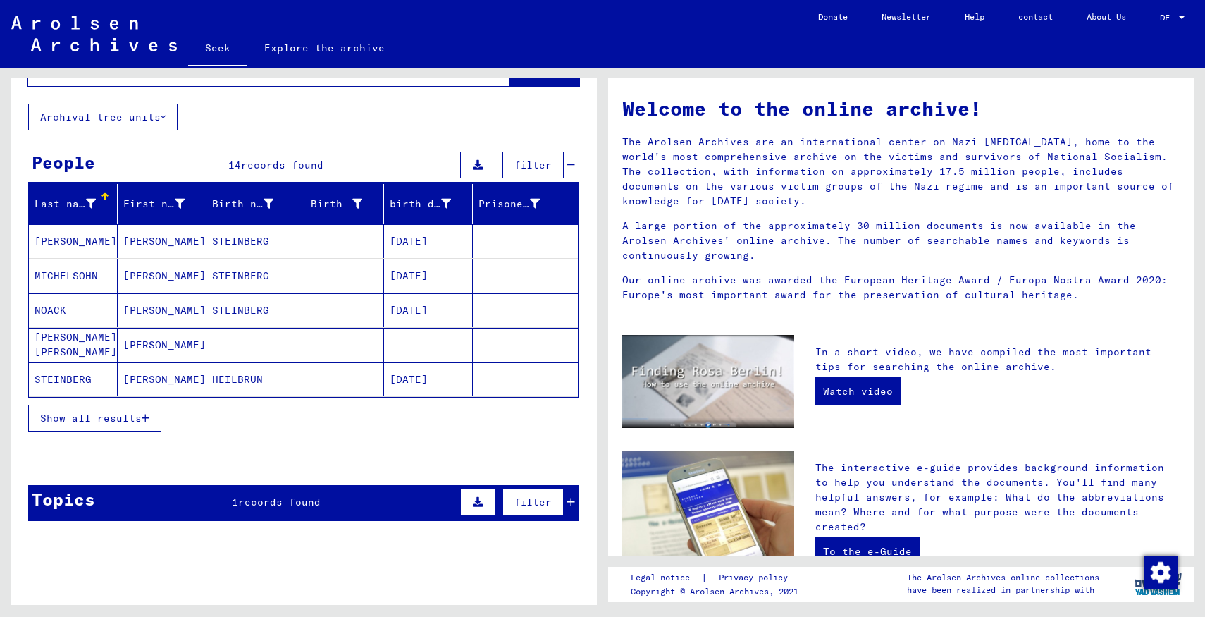
click at [135, 416] on font "Show all results" at bounding box center [90, 418] width 101 height 13
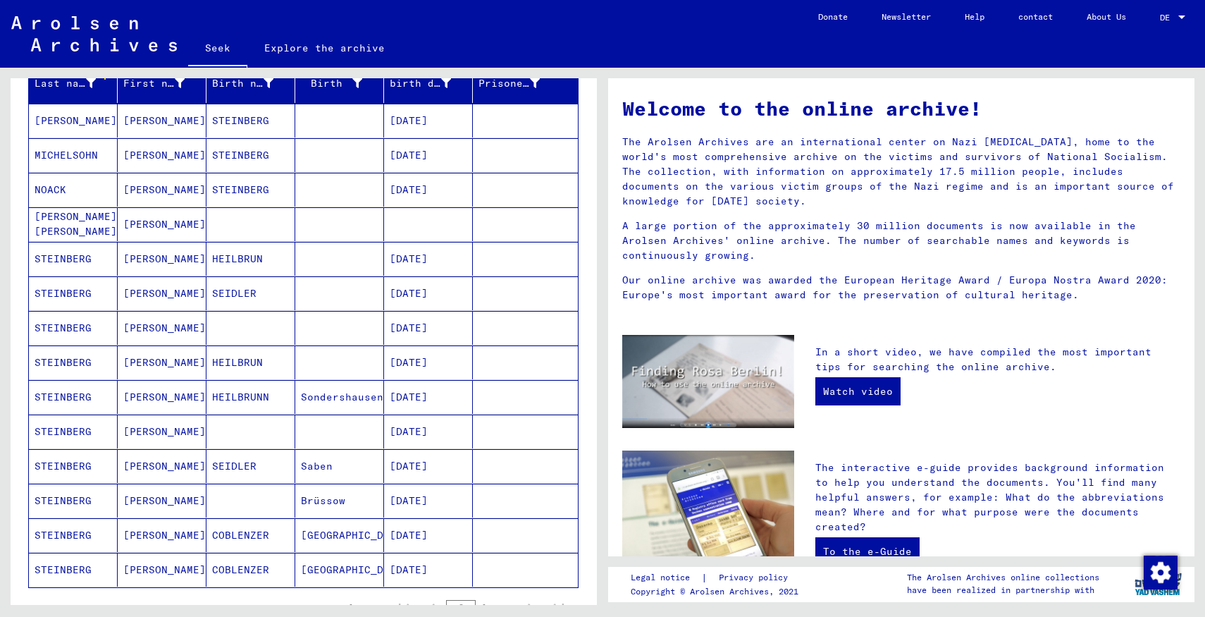
scroll to position [183, 0]
click at [179, 504] on mat-cell "[PERSON_NAME]" at bounding box center [162, 500] width 89 height 34
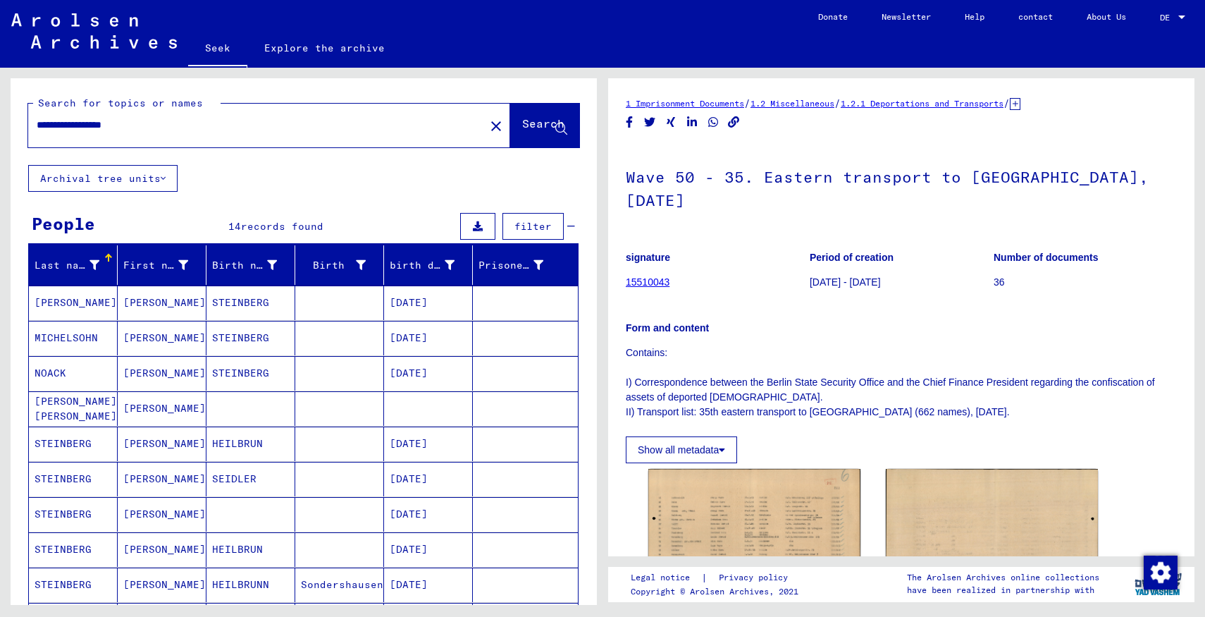
click at [183, 123] on input "**********" at bounding box center [257, 125] width 440 height 15
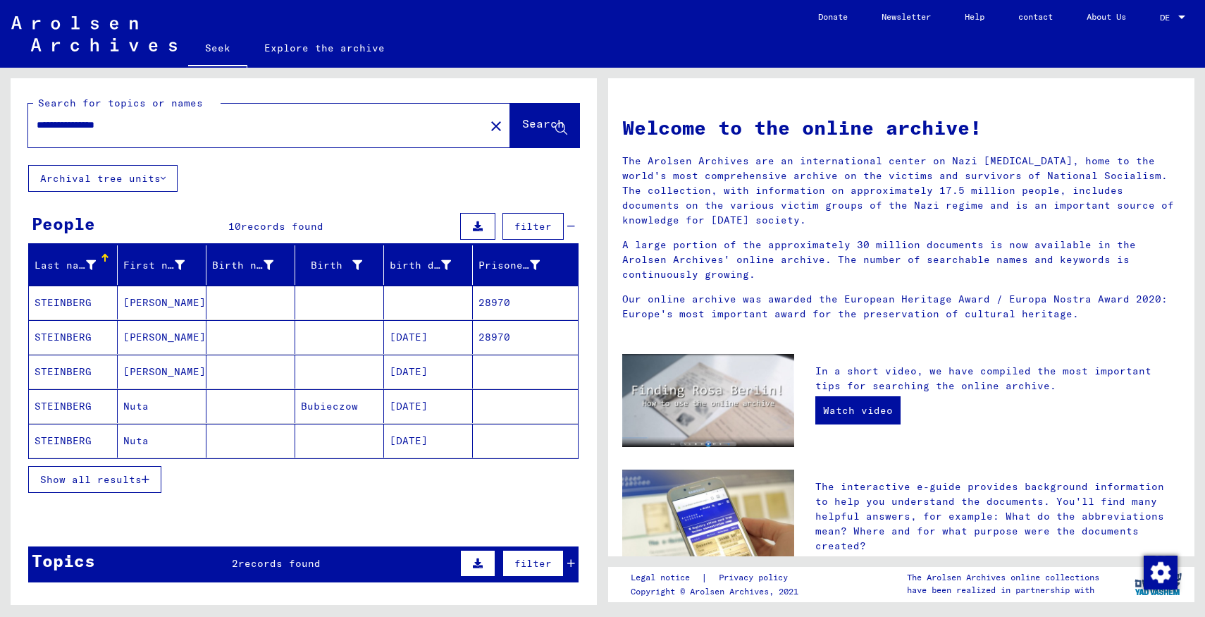
click at [270, 340] on mat-cell at bounding box center [250, 337] width 89 height 34
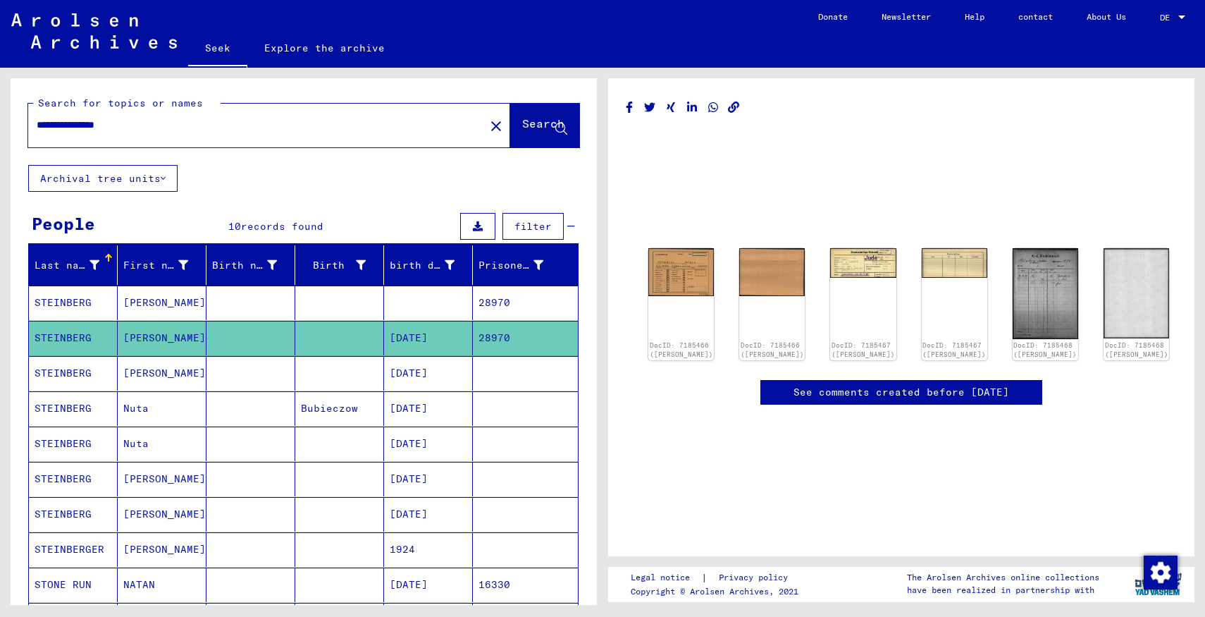
click at [310, 123] on input "**********" at bounding box center [257, 125] width 440 height 15
type input "*********"
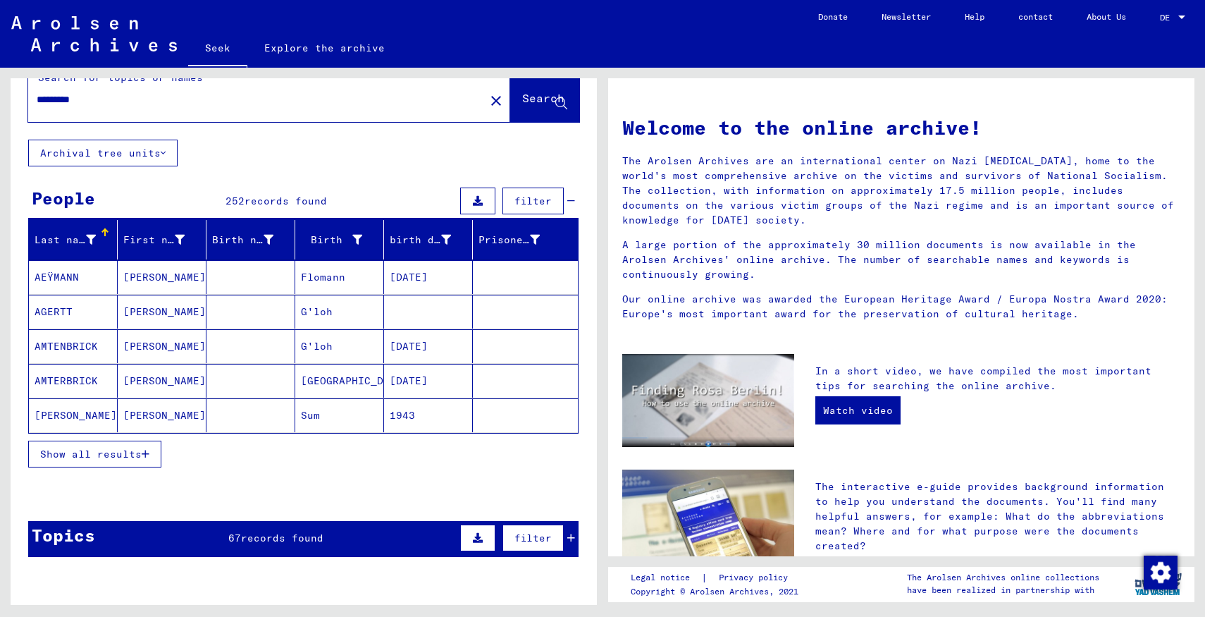
scroll to position [21, 0]
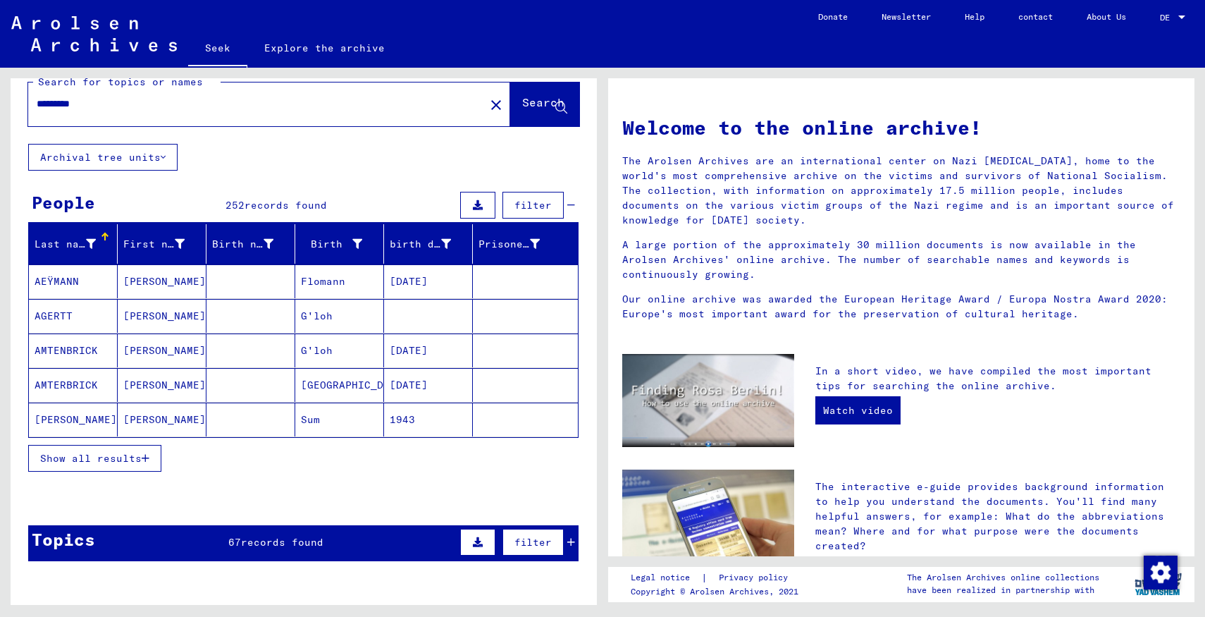
click at [132, 463] on font "Show all results" at bounding box center [90, 458] width 101 height 13
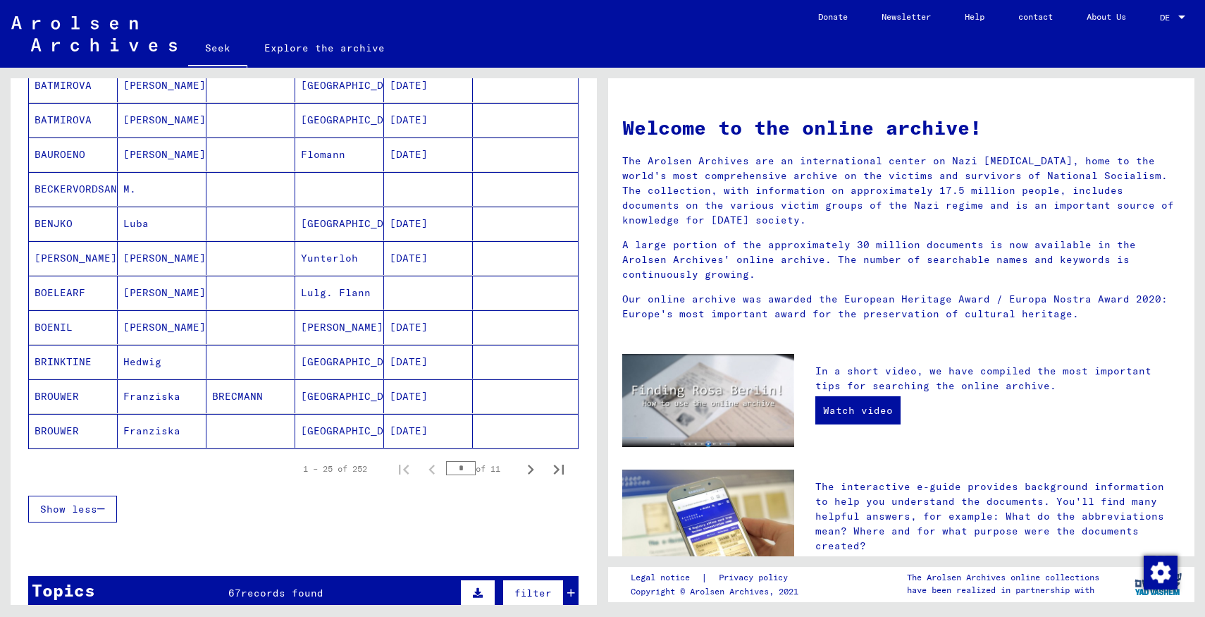
scroll to position [701, 0]
click at [521, 467] on icon "Next page" at bounding box center [531, 469] width 20 height 20
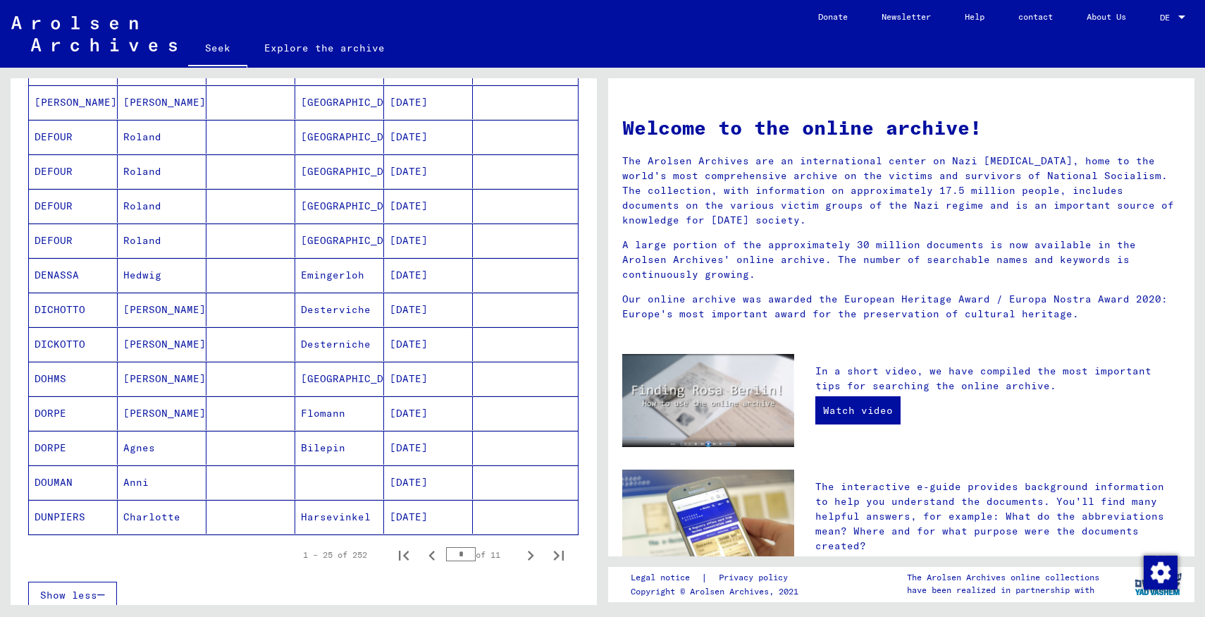
scroll to position [629, 0]
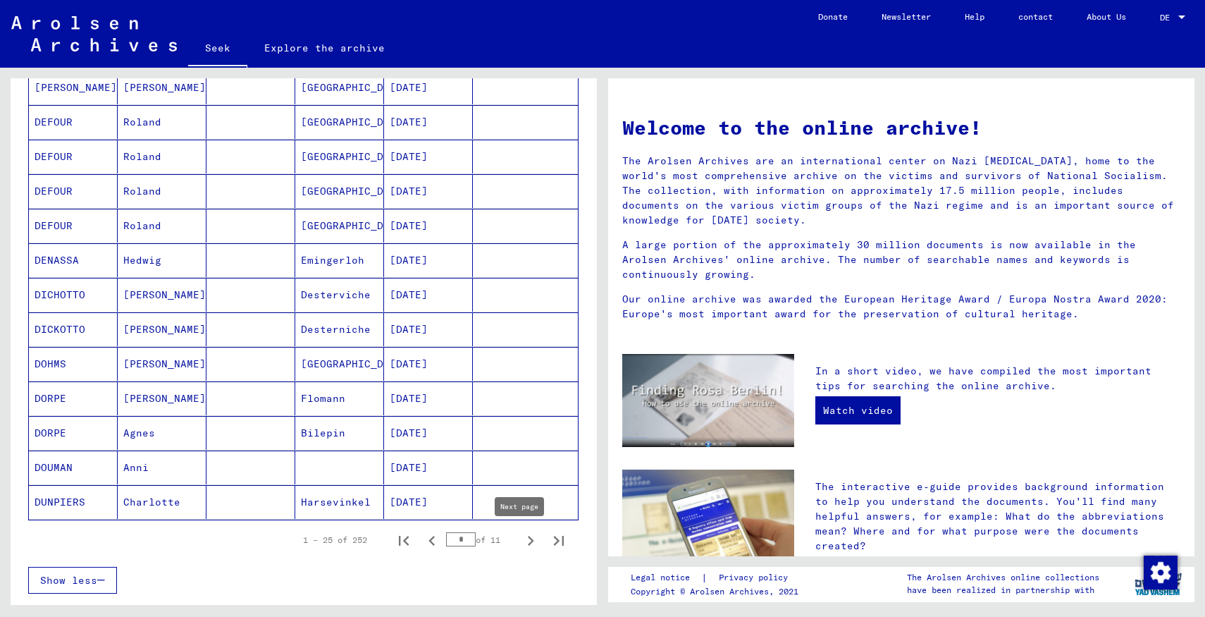
click at [521, 546] on icon "Next page" at bounding box center [531, 541] width 20 height 20
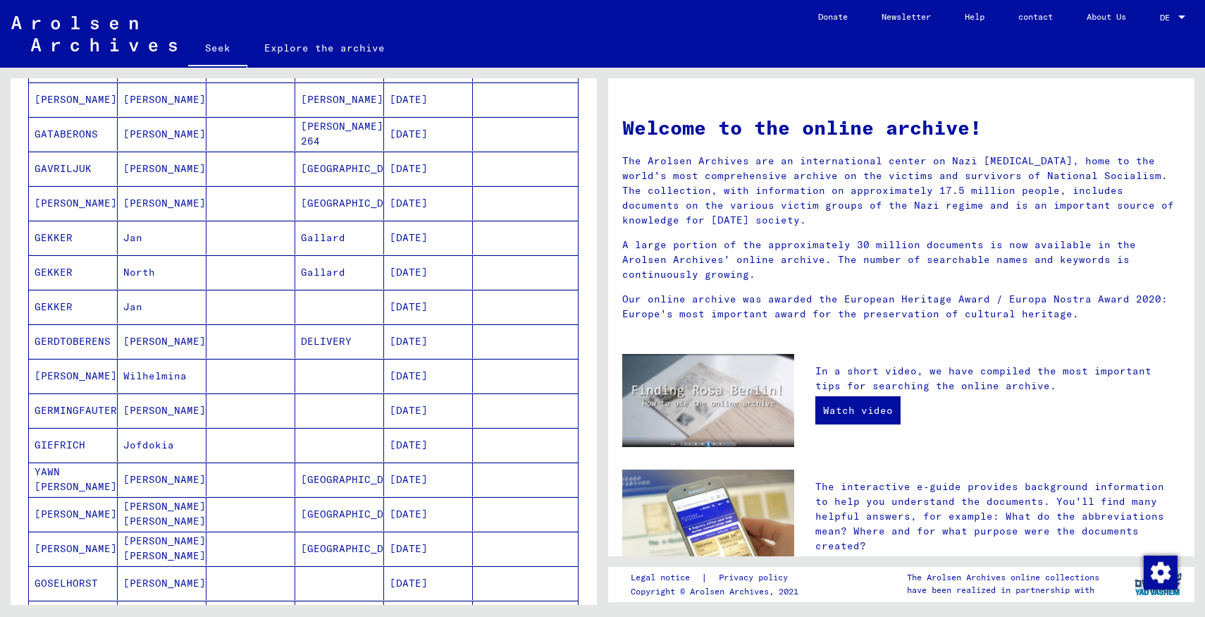
scroll to position [887, 0]
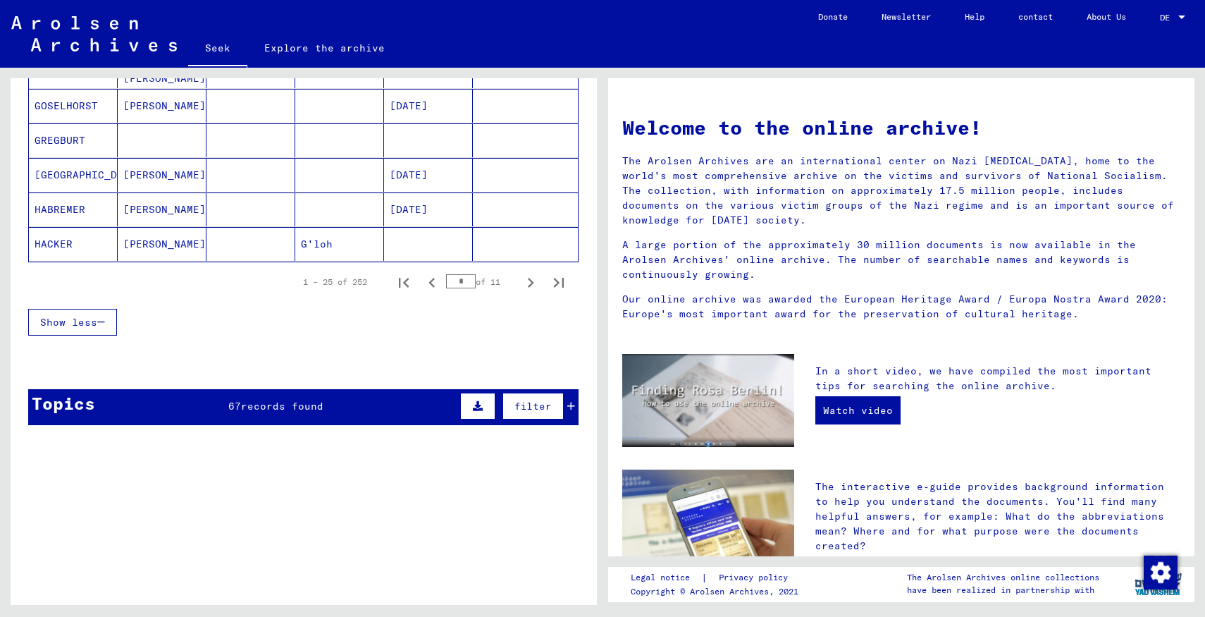
click at [523, 282] on icon "Next page" at bounding box center [531, 283] width 20 height 20
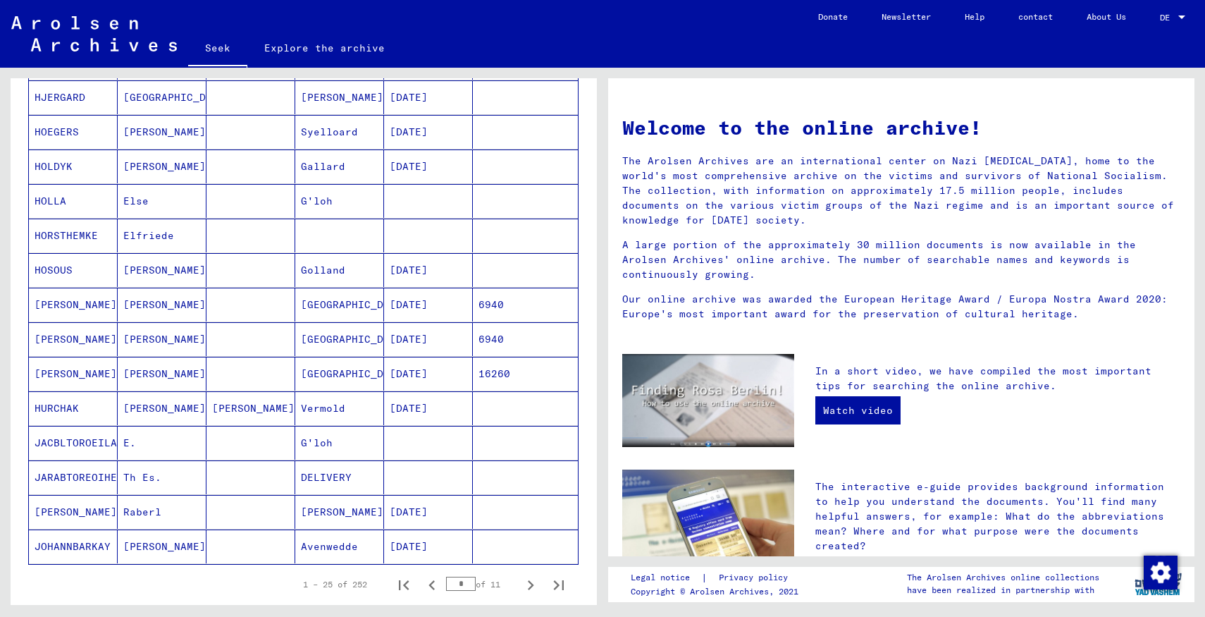
scroll to position [586, 0]
click at [521, 584] on icon "Next page" at bounding box center [531, 584] width 20 height 20
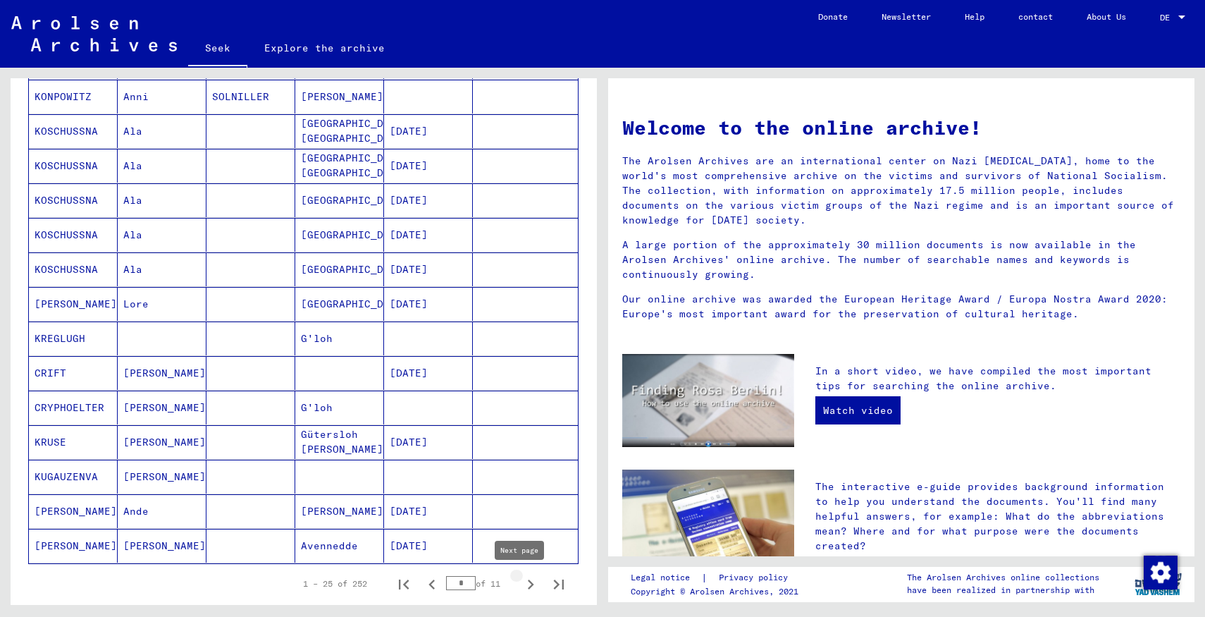
click at [521, 578] on icon "Next page" at bounding box center [531, 584] width 20 height 20
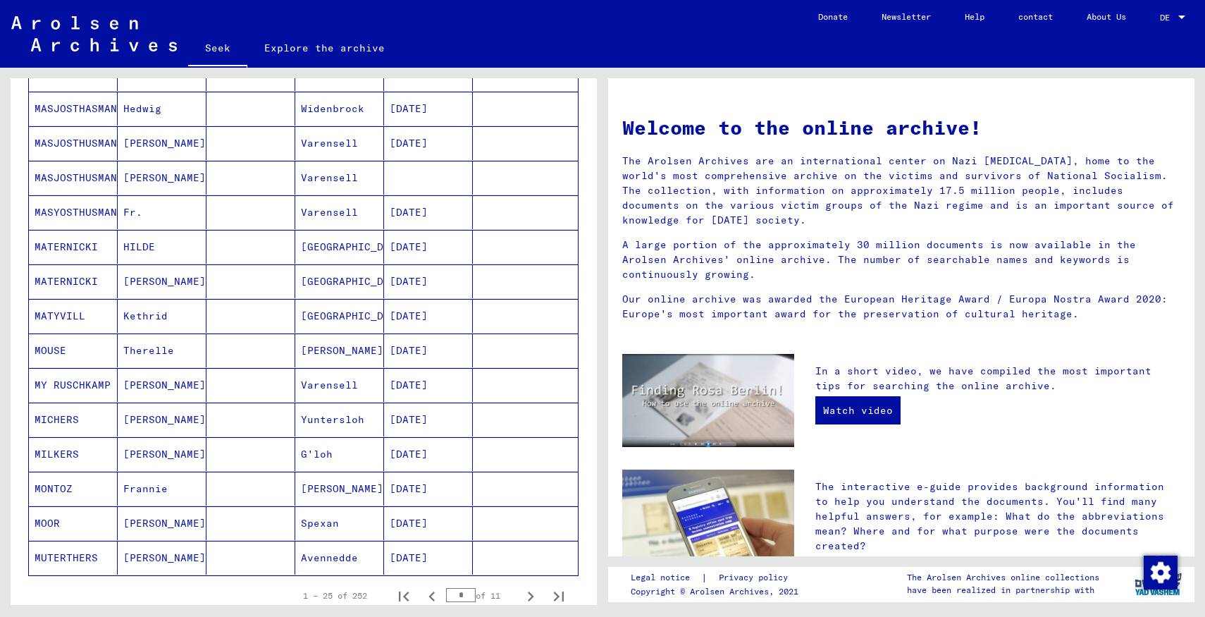
scroll to position [619, 0]
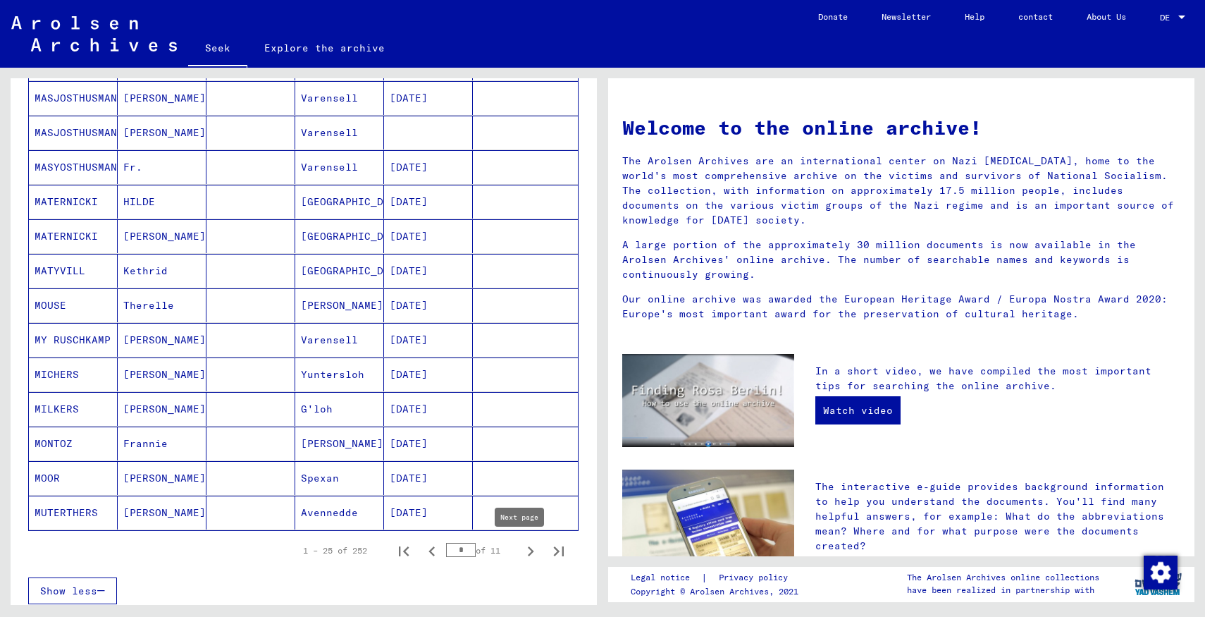
click at [521, 556] on icon "Next page" at bounding box center [531, 551] width 20 height 20
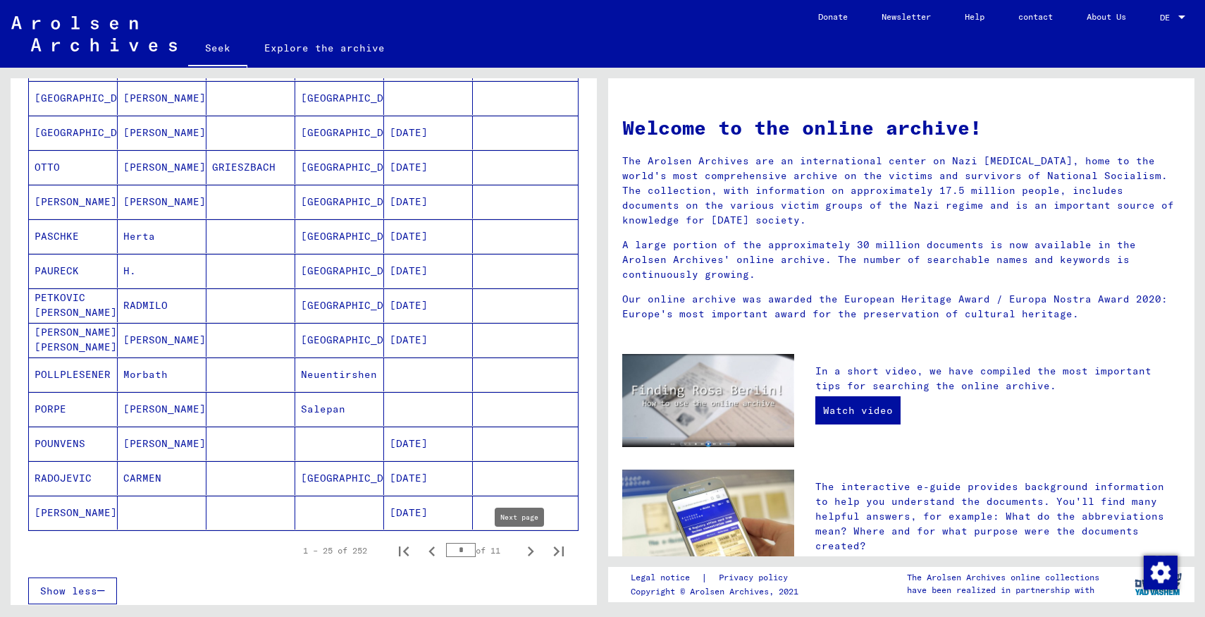
click at [521, 552] on icon "Next page" at bounding box center [531, 551] width 20 height 20
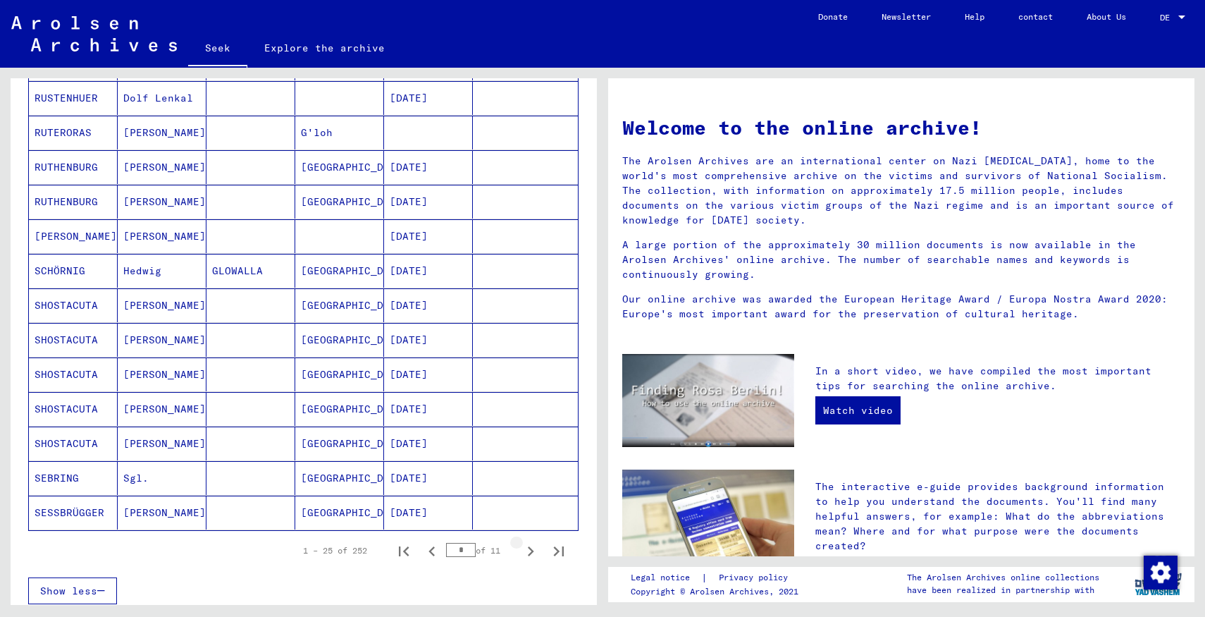
click at [521, 552] on icon "Next page" at bounding box center [531, 551] width 20 height 20
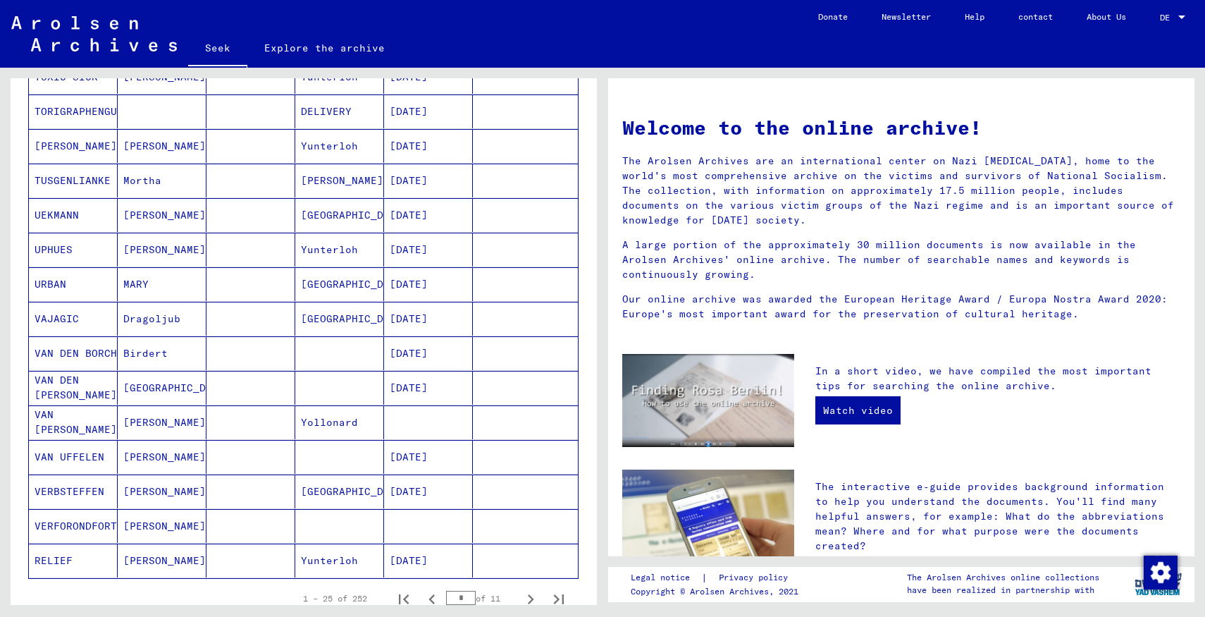
scroll to position [608, 0]
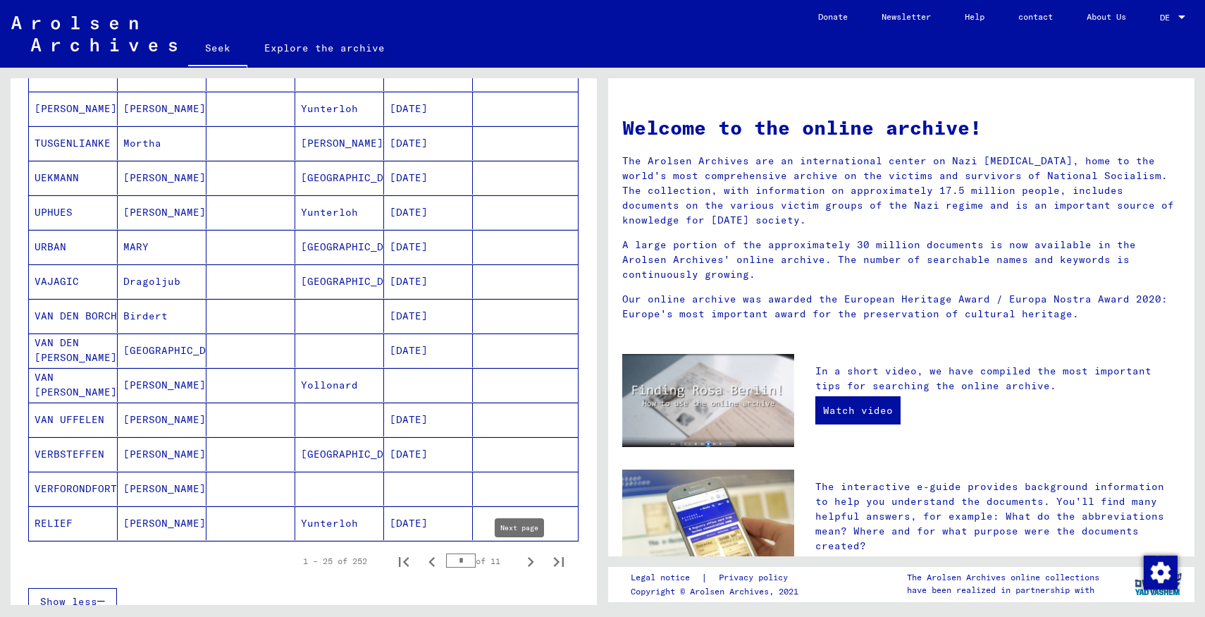
click at [521, 560] on icon "Next page" at bounding box center [531, 562] width 20 height 20
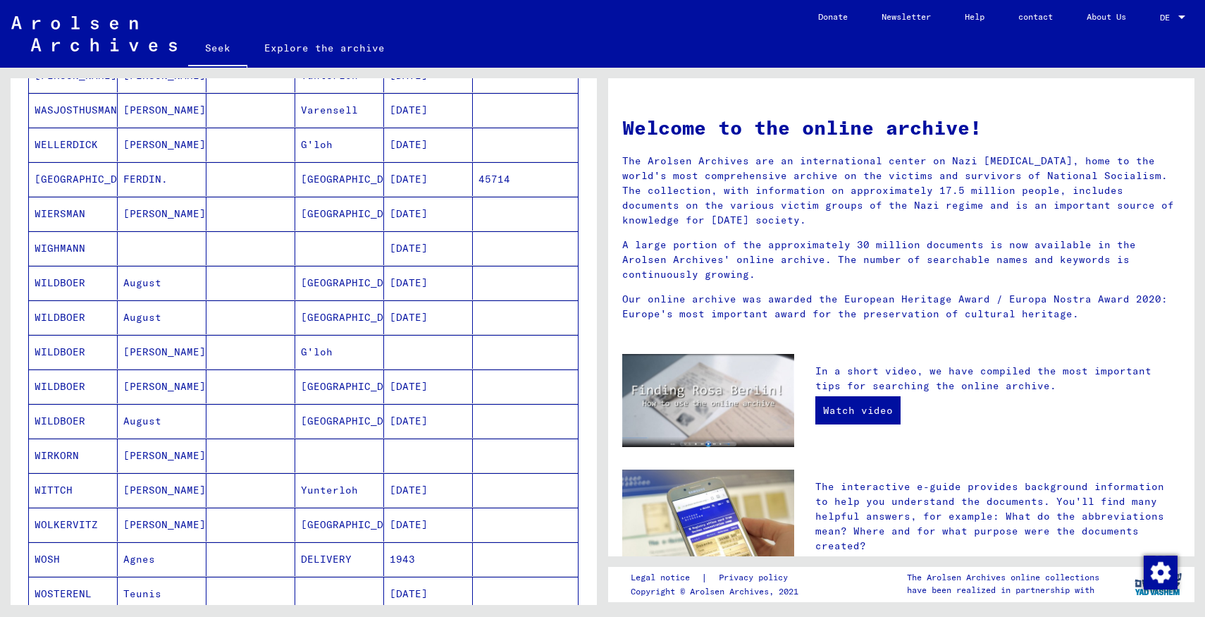
scroll to position [626, 0]
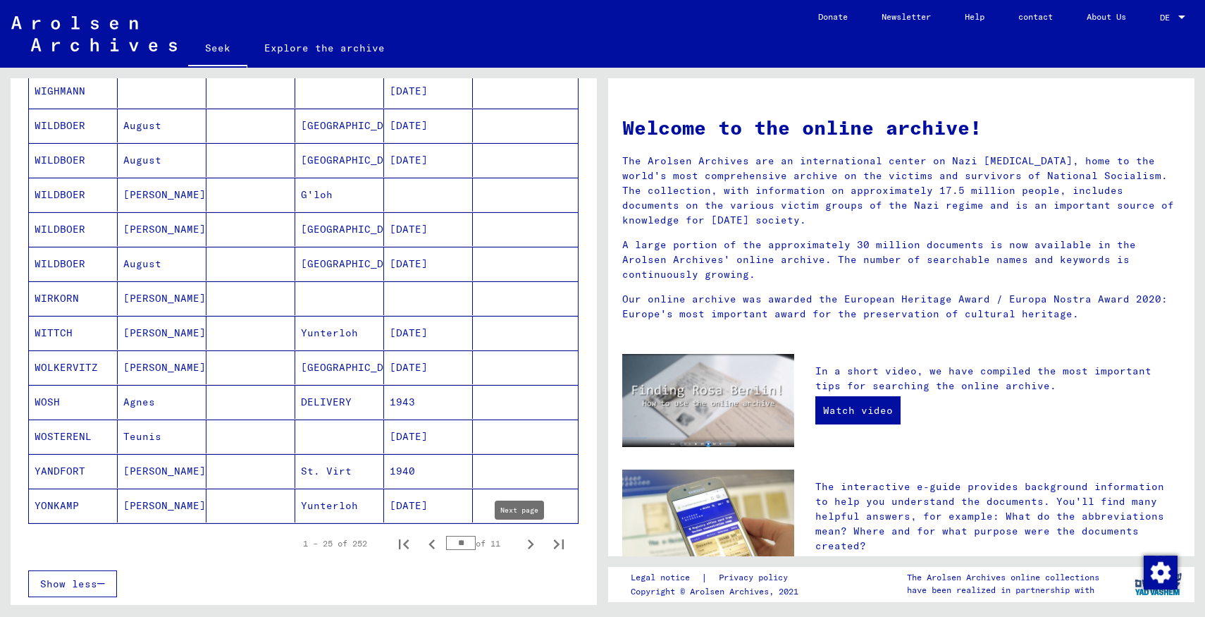
click at [521, 545] on icon "Next page" at bounding box center [531, 544] width 20 height 20
type input "**"
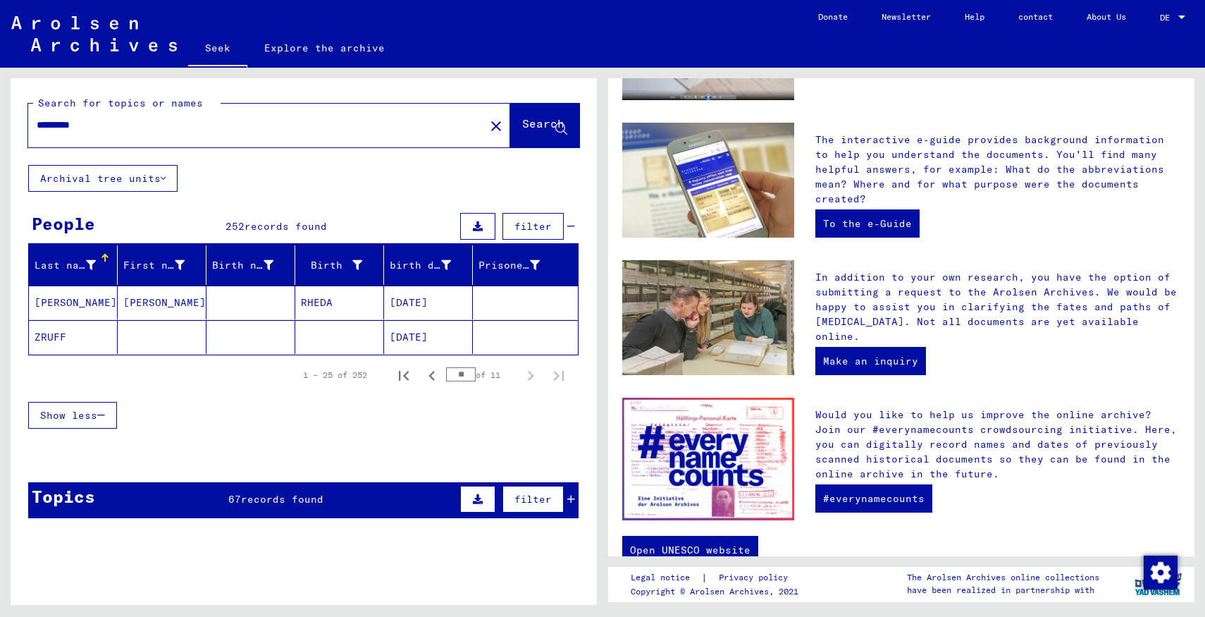
scroll to position [376, 0]
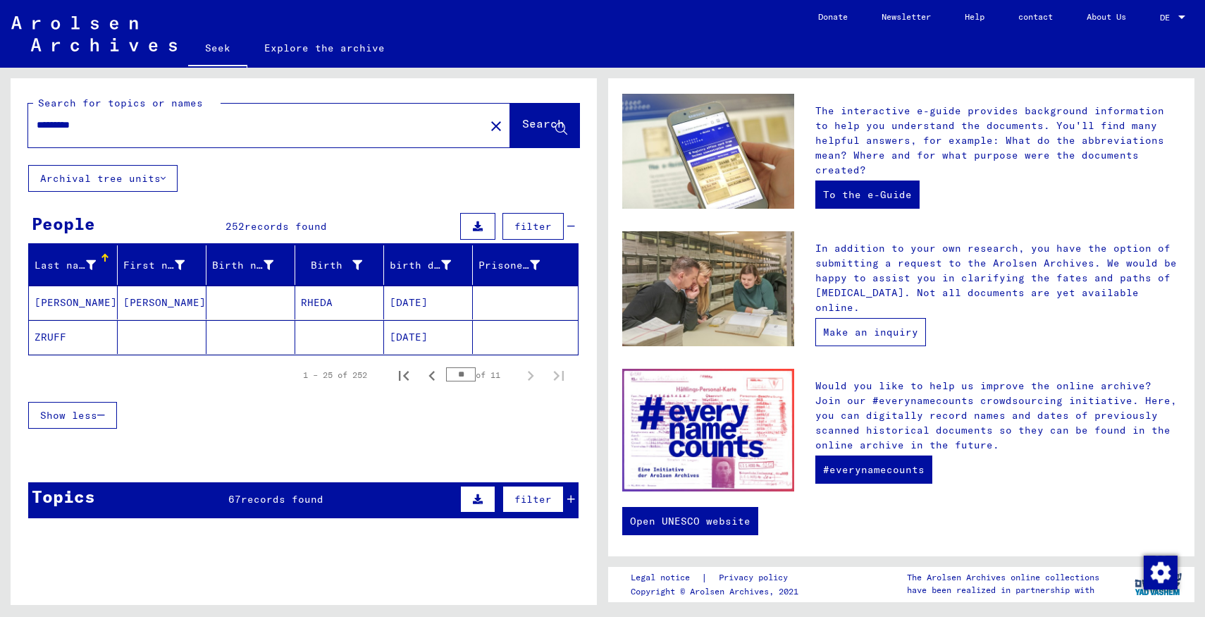
click at [891, 326] on font "Make an inquiry" at bounding box center [870, 332] width 95 height 13
